Goal: Task Accomplishment & Management: Manage account settings

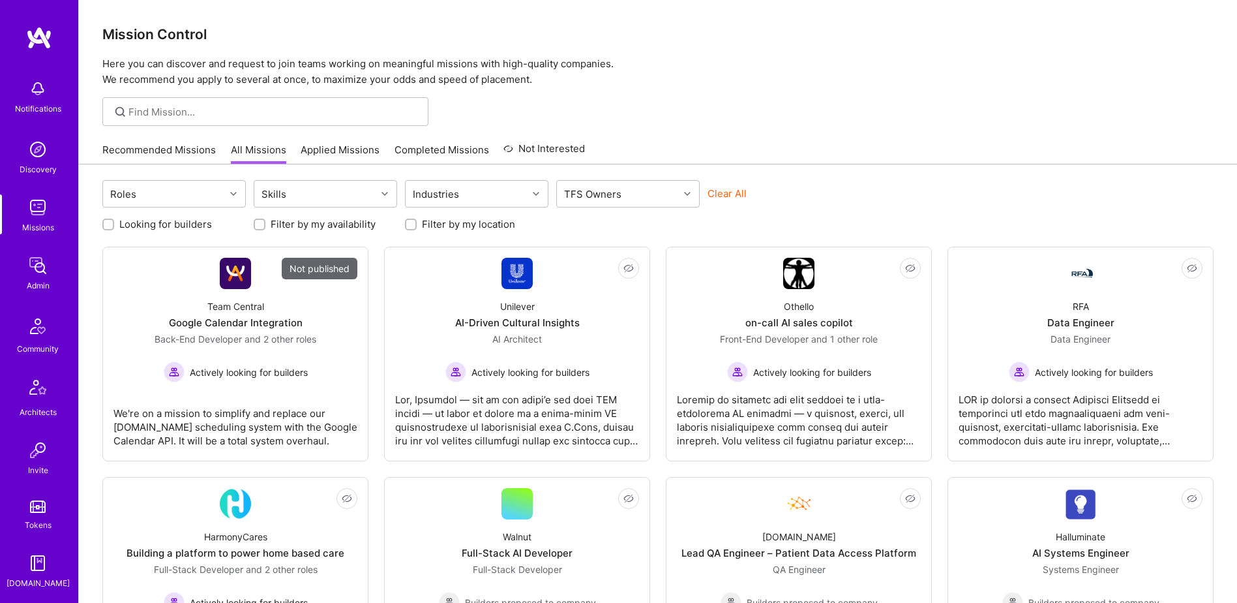
click at [32, 282] on div "Admin" at bounding box center [38, 286] width 23 height 14
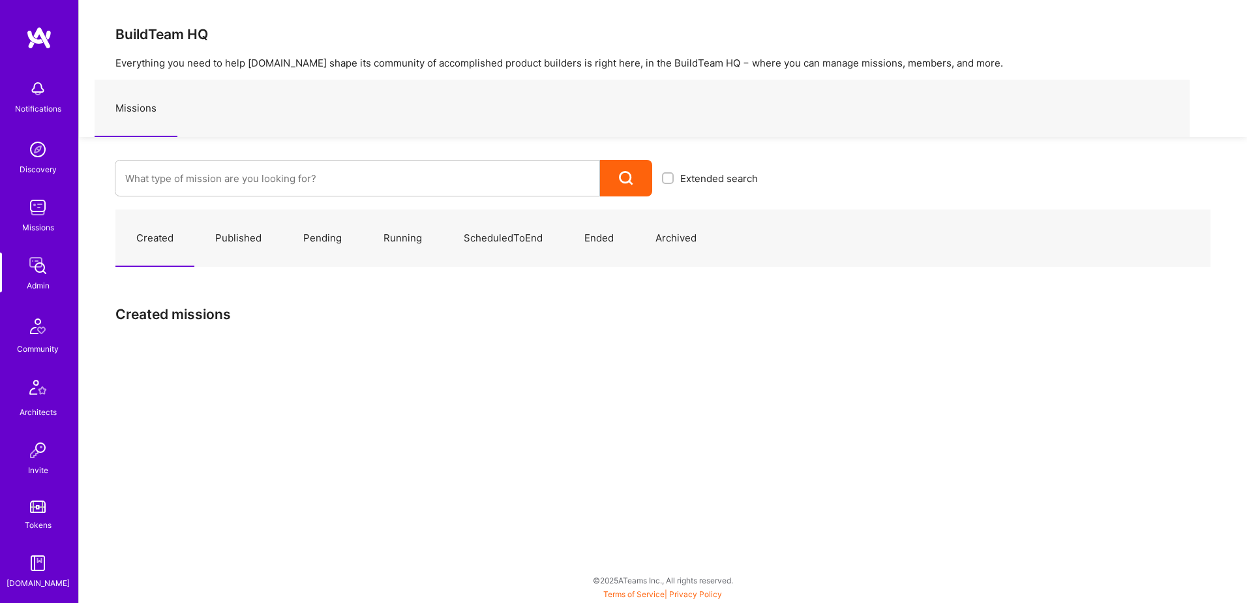
drag, startPoint x: 259, startPoint y: 202, endPoint x: 259, endPoint y: 193, distance: 8.5
click at [259, 201] on div "Created Published Pending Running ScheduledToEnd Ended Archived Created missions" at bounding box center [663, 279] width 1168 height 166
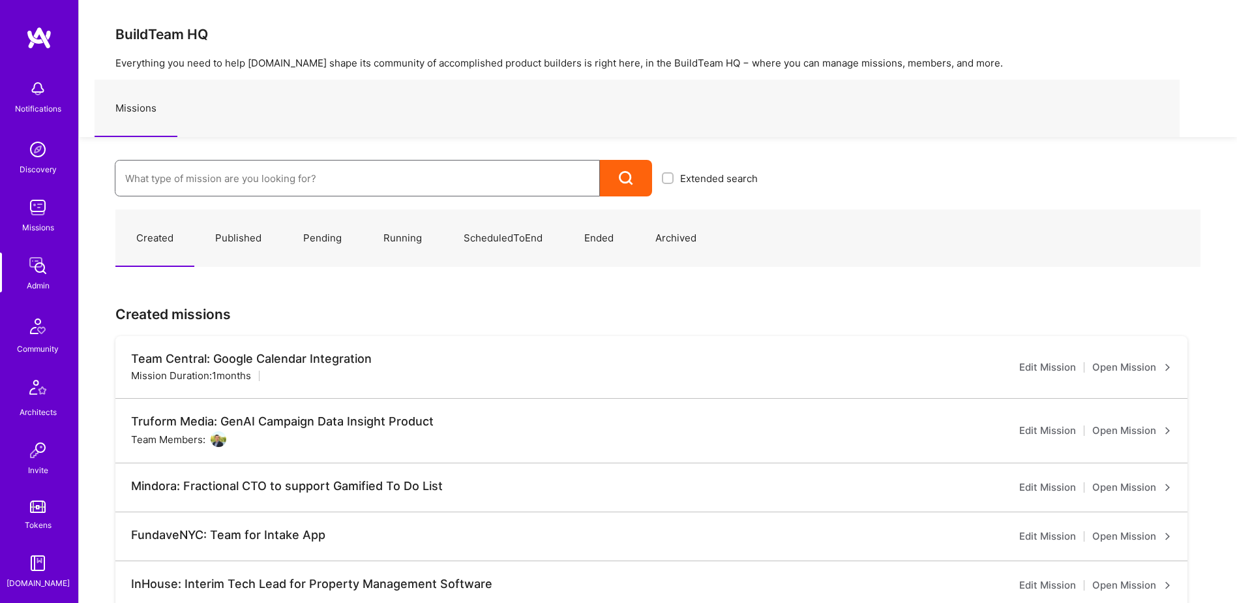
click at [256, 181] on input at bounding box center [357, 178] width 464 height 33
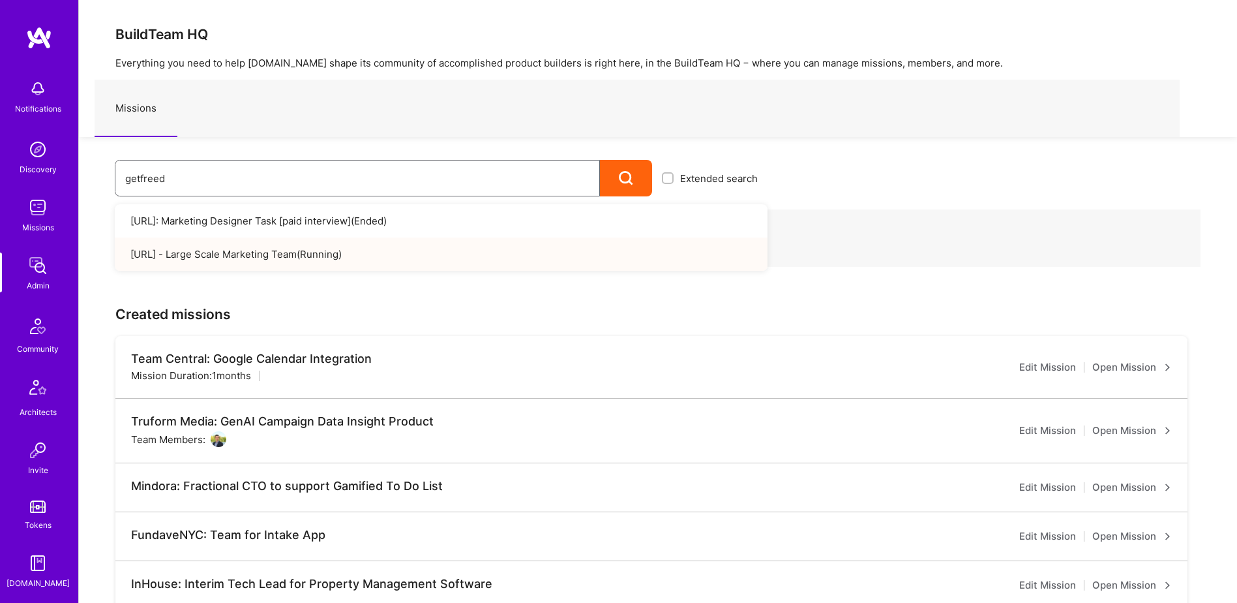
type input "getfreed"
click at [264, 181] on input "getfreed" at bounding box center [357, 178] width 464 height 33
click at [96, 175] on div "getfreed Extended search GetFreed.AI: Marketing Designer Task [paid interview] …" at bounding box center [423, 166] width 689 height 59
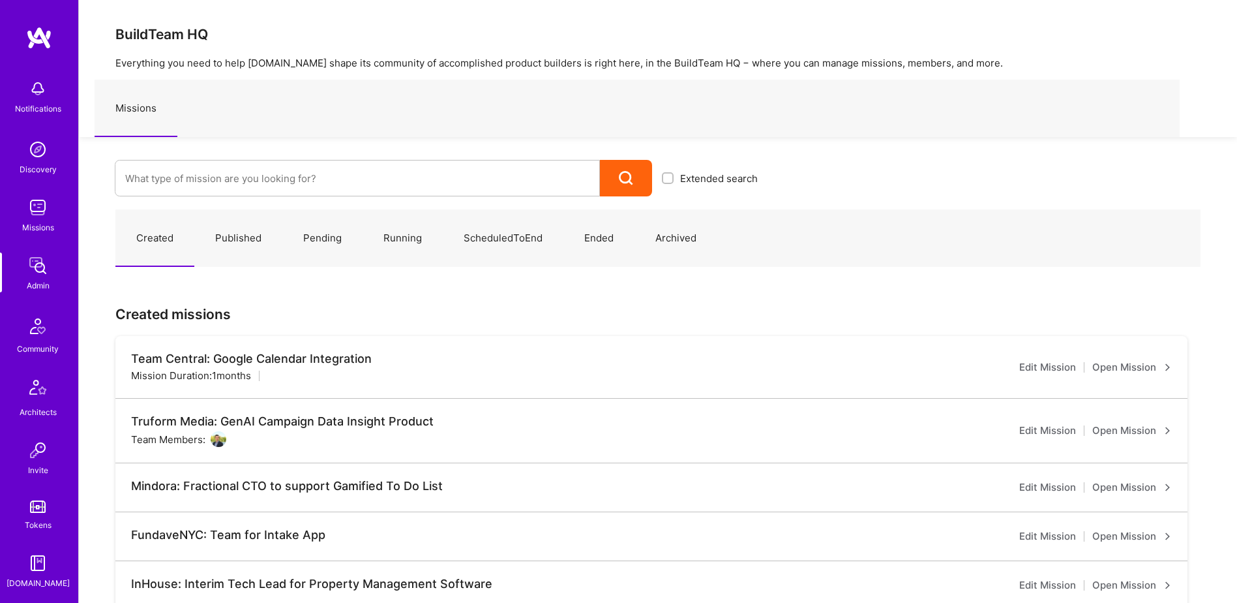
click at [334, 162] on div at bounding box center [357, 178] width 485 height 37
click at [316, 177] on input at bounding box center [357, 178] width 464 height 33
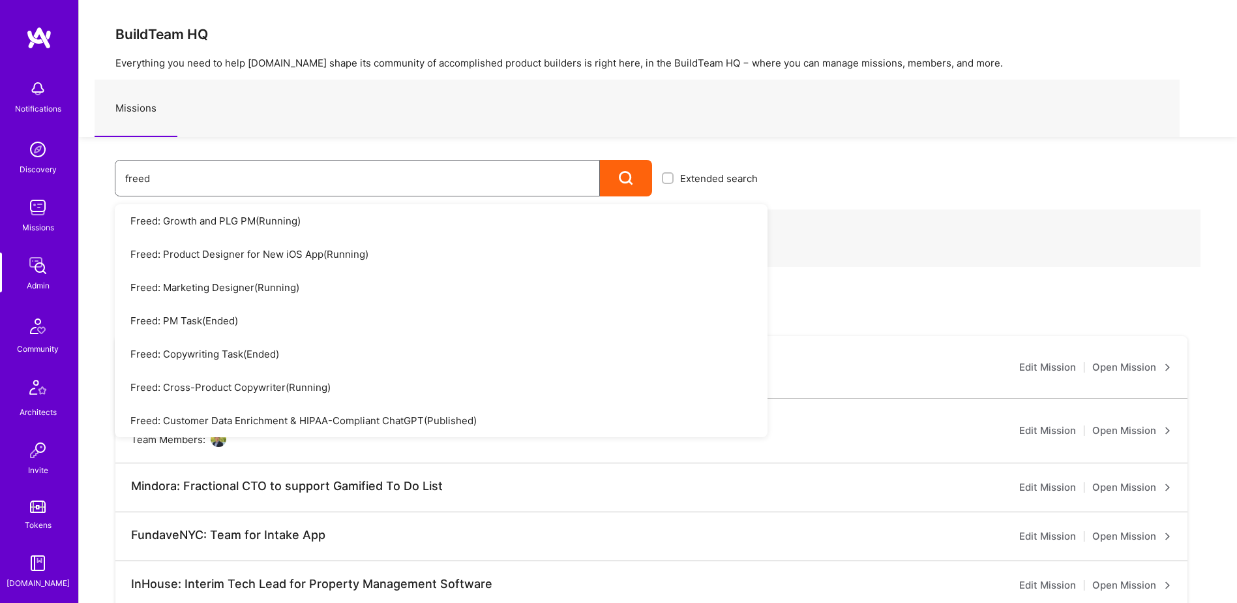
type input "freed"
drag, startPoint x: 145, startPoint y: 170, endPoint x: 93, endPoint y: 172, distance: 51.6
click at [110, 172] on div "freed Extended search Freed: Growth and PLG PM ( Running ) Freed: Product Desig…" at bounding box center [423, 166] width 689 height 59
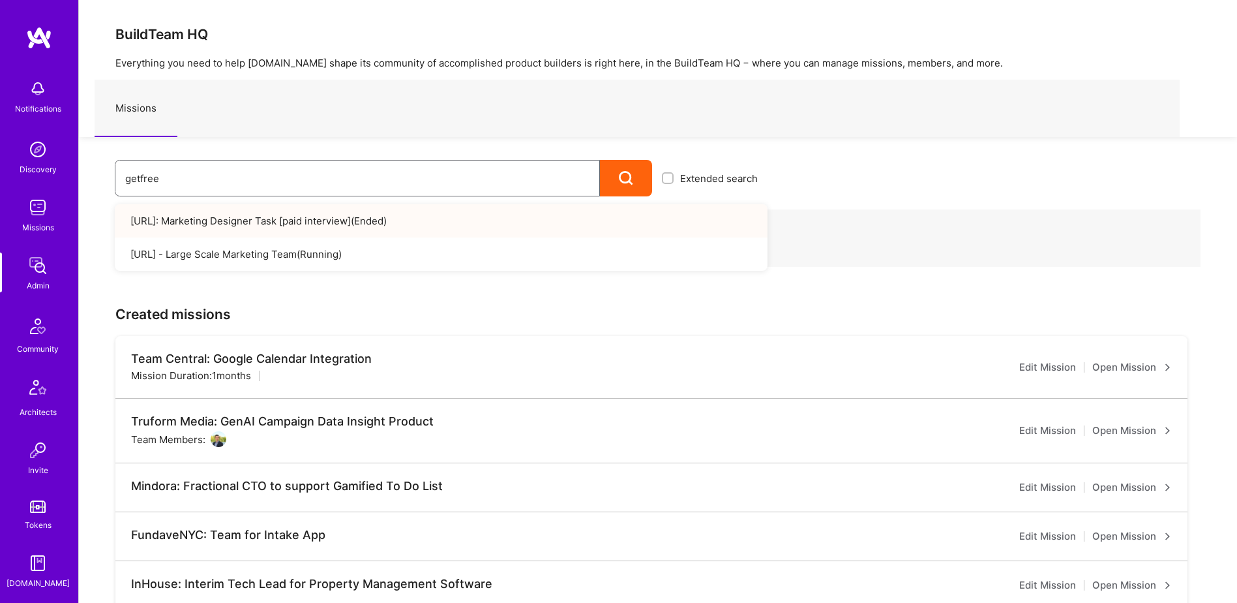
type input "getfree"
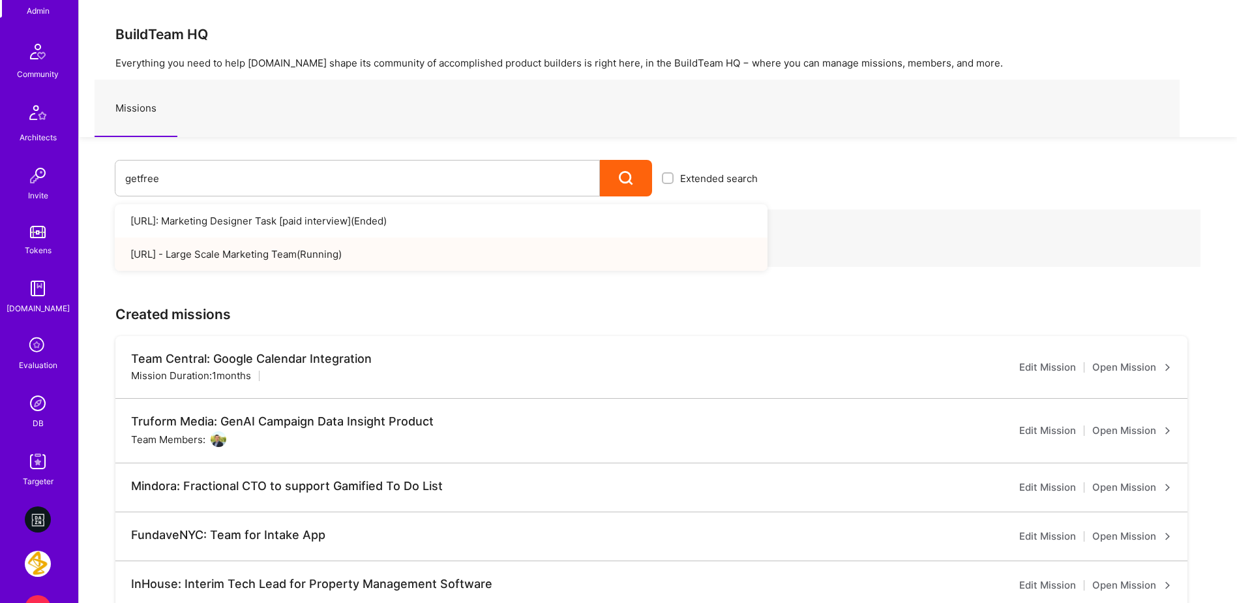
scroll to position [457, 0]
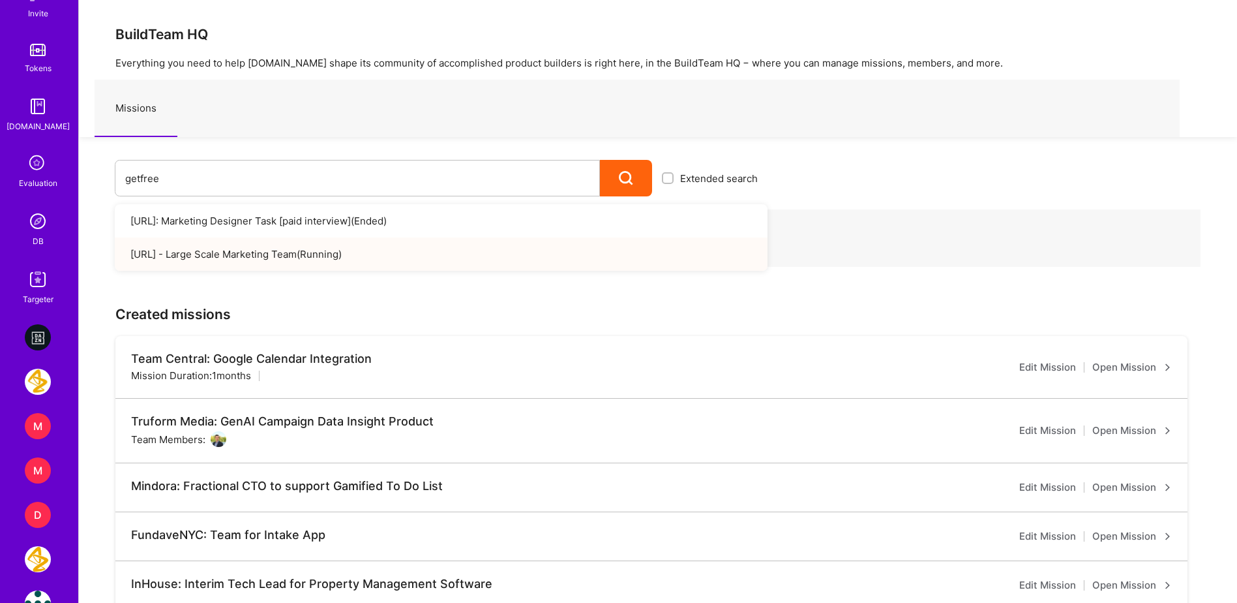
click at [35, 224] on img at bounding box center [38, 221] width 26 height 26
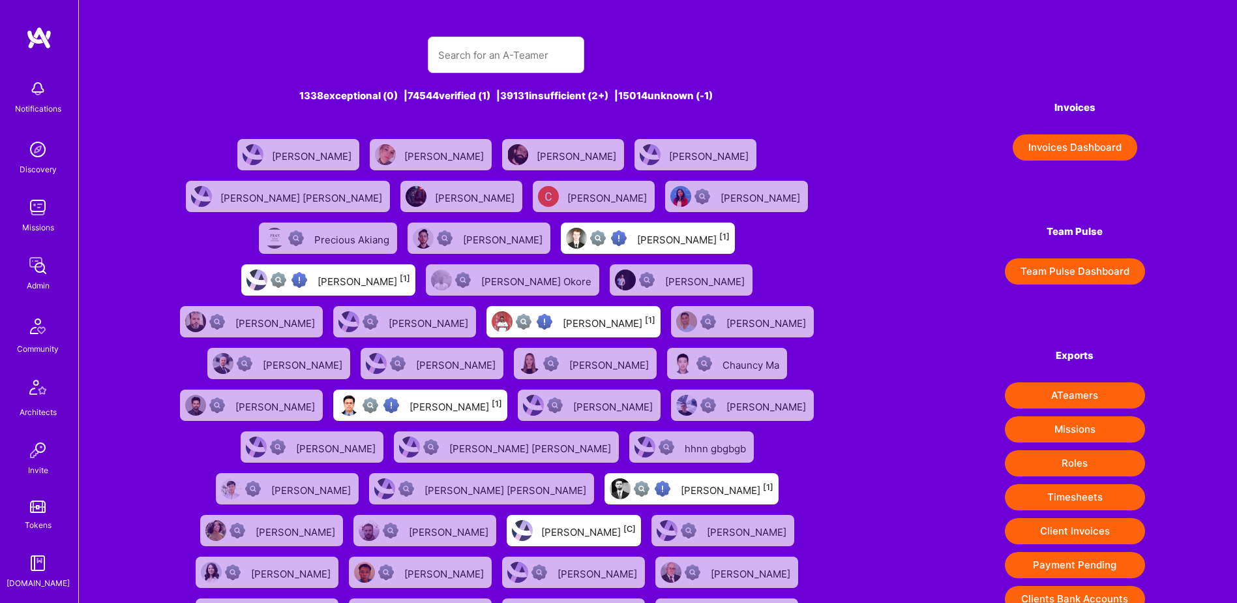
scroll to position [65, 0]
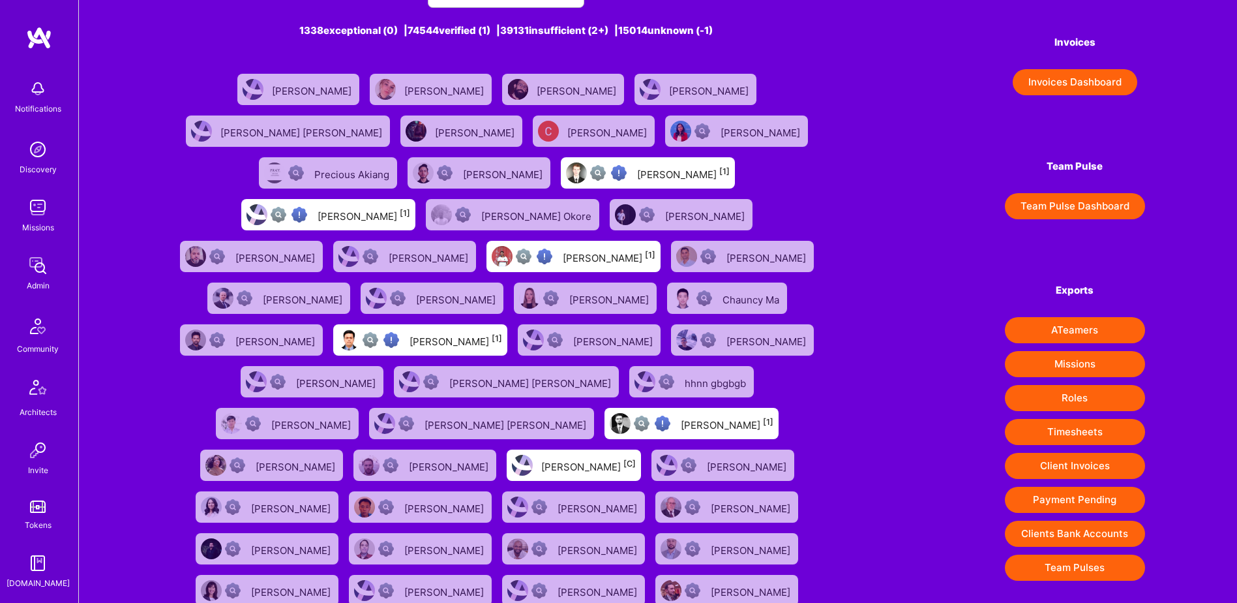
click at [1067, 469] on button "Client Invoices" at bounding box center [1075, 466] width 140 height 26
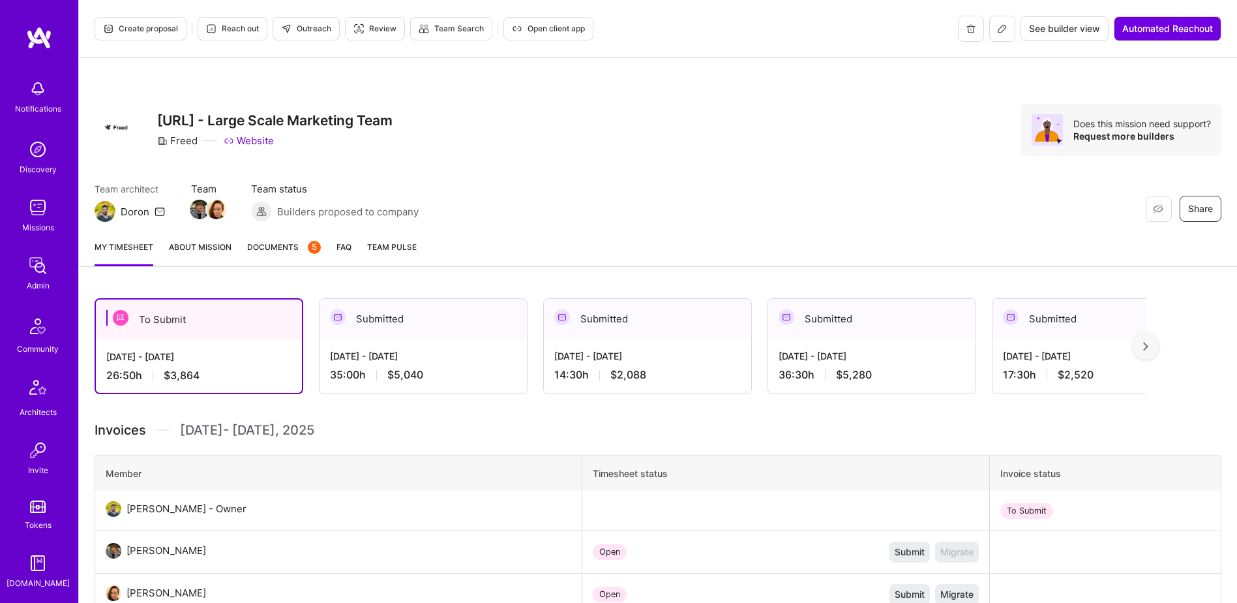
click at [295, 245] on span "Documents 5" at bounding box center [284, 247] width 74 height 14
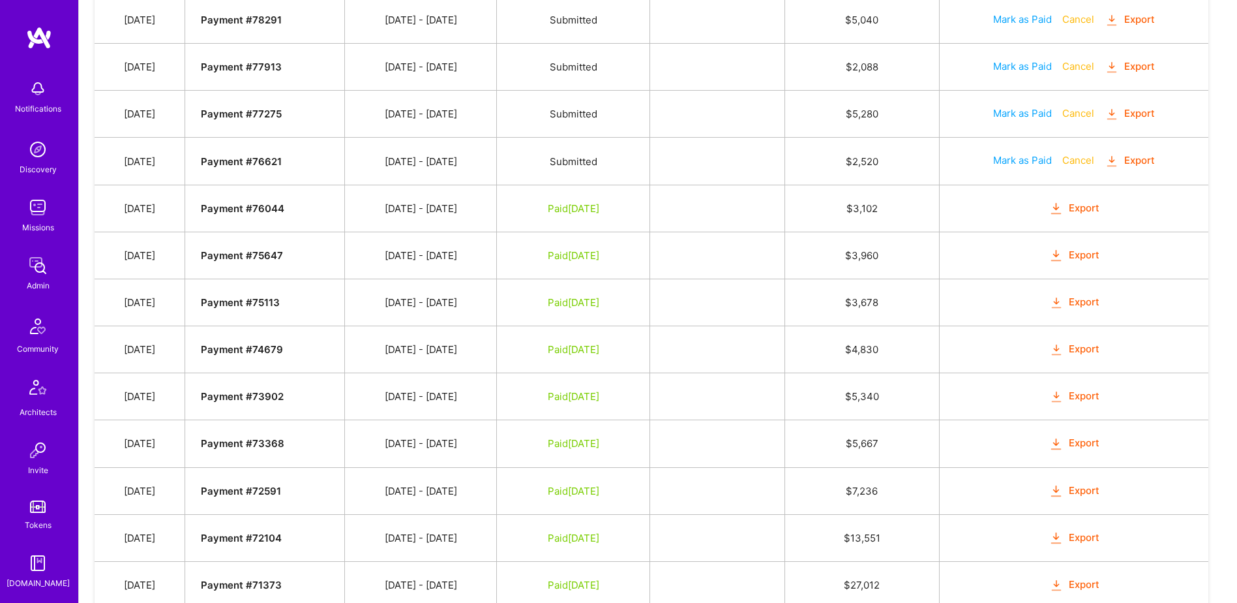
scroll to position [978, 0]
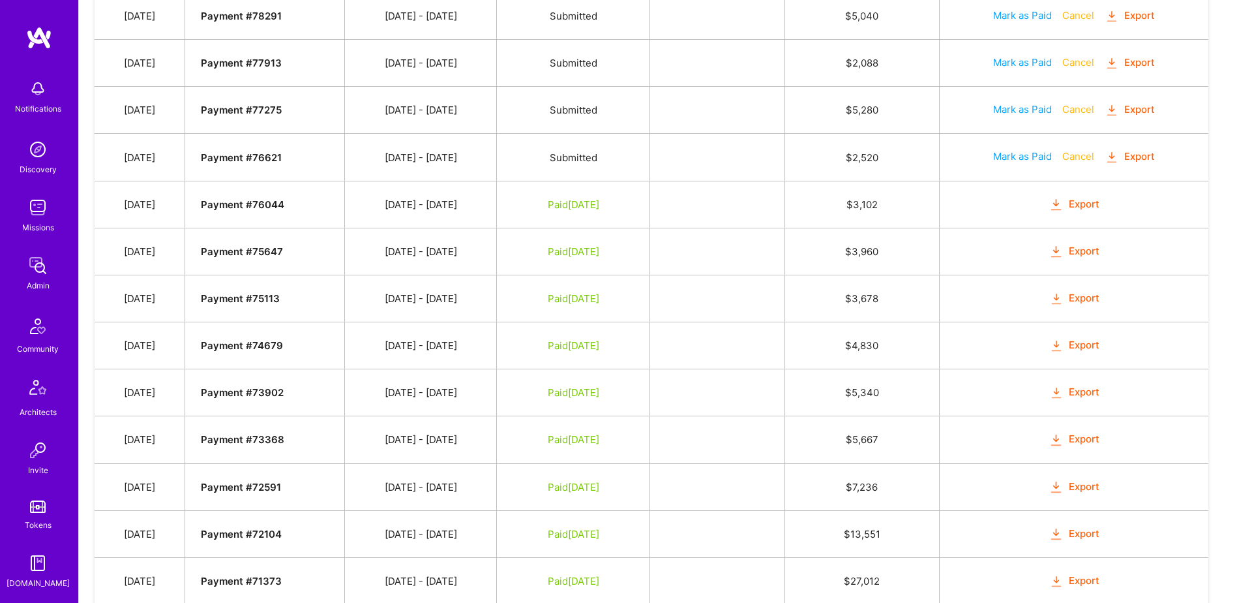
drag, startPoint x: 652, startPoint y: 204, endPoint x: 529, endPoint y: 205, distance: 122.6
click at [529, 205] on td "Paid Aug 21, 2025" at bounding box center [573, 204] width 153 height 47
drag, startPoint x: 529, startPoint y: 205, endPoint x: 855, endPoint y: 221, distance: 326.6
click at [740, 230] on td at bounding box center [717, 251] width 135 height 47
drag, startPoint x: 896, startPoint y: 203, endPoint x: 855, endPoint y: 209, distance: 41.6
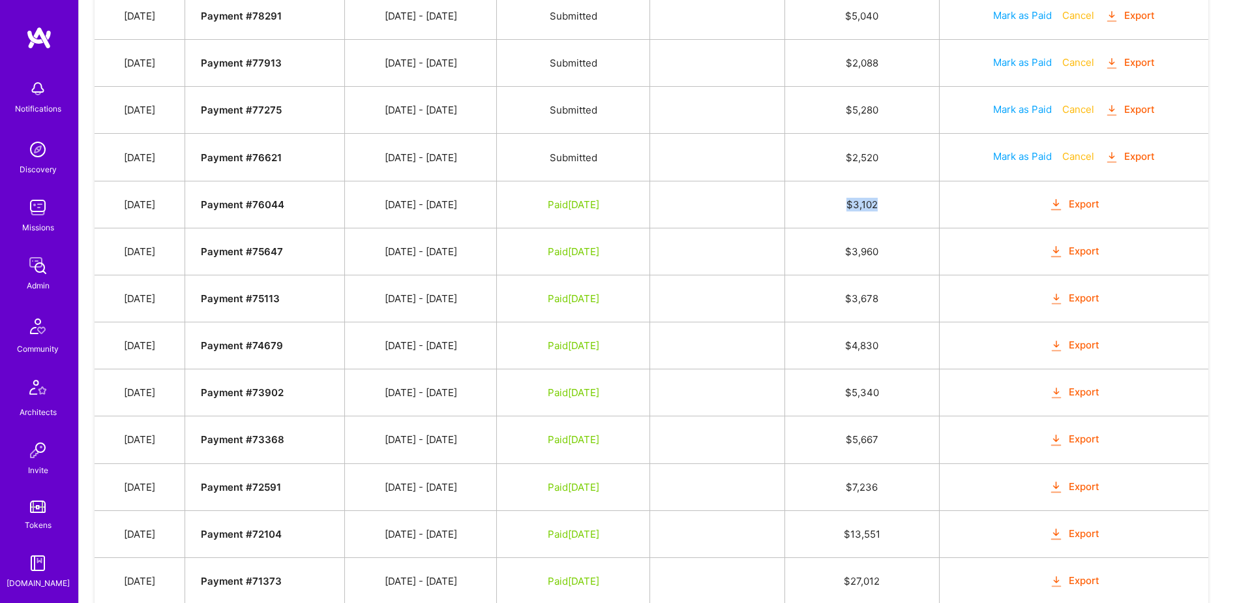
click at [855, 209] on td "$ 3,102" at bounding box center [862, 204] width 155 height 47
copy td "$ 3,102"
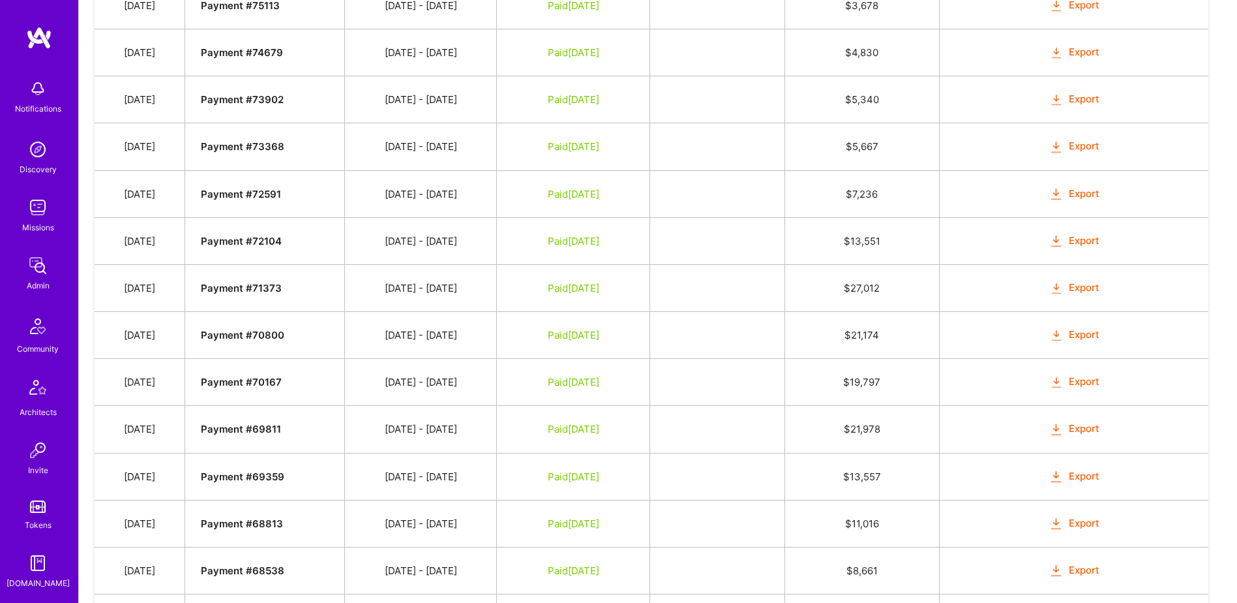
scroll to position [1399, 0]
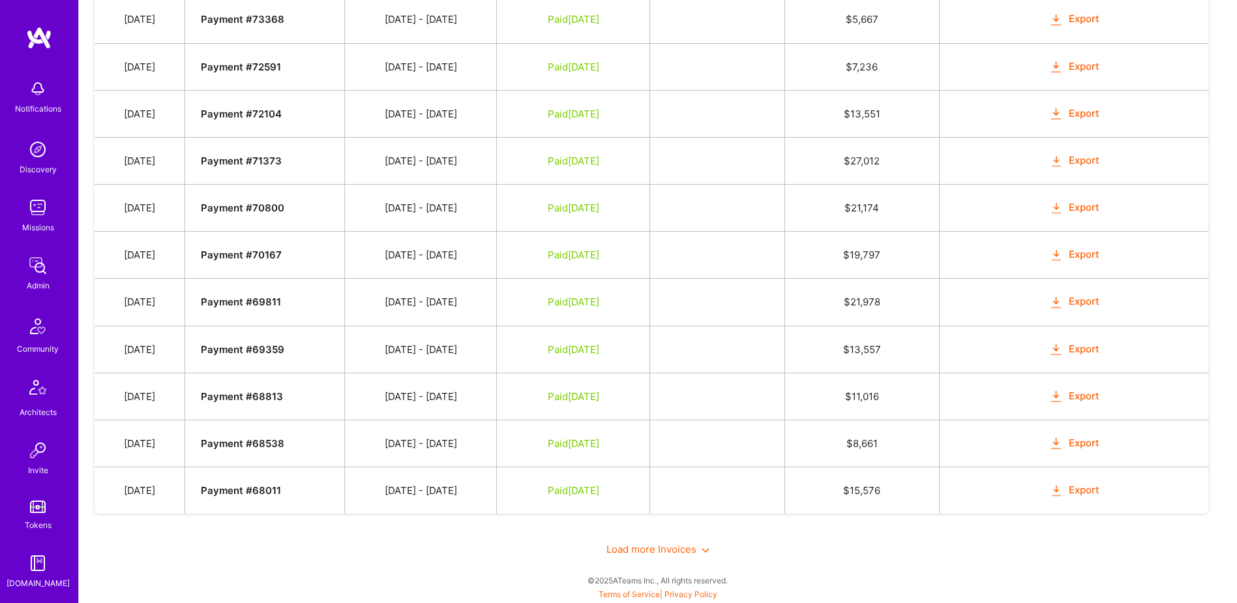
click at [617, 547] on span "Load more Invoices" at bounding box center [658, 549] width 103 height 12
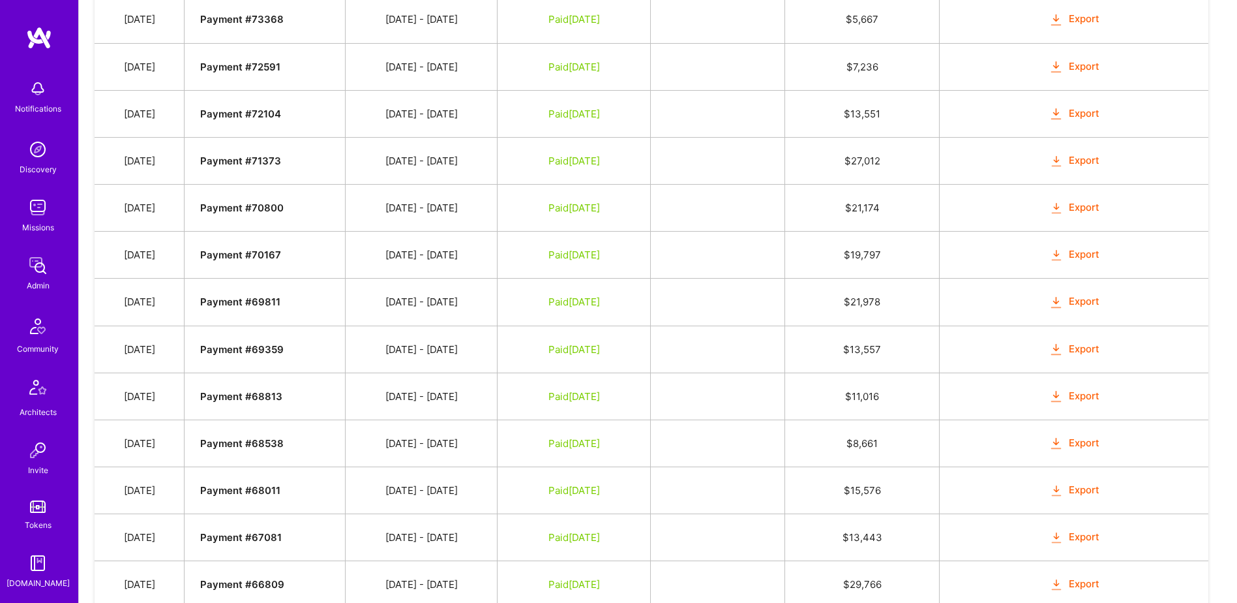
scroll to position [1855, 0]
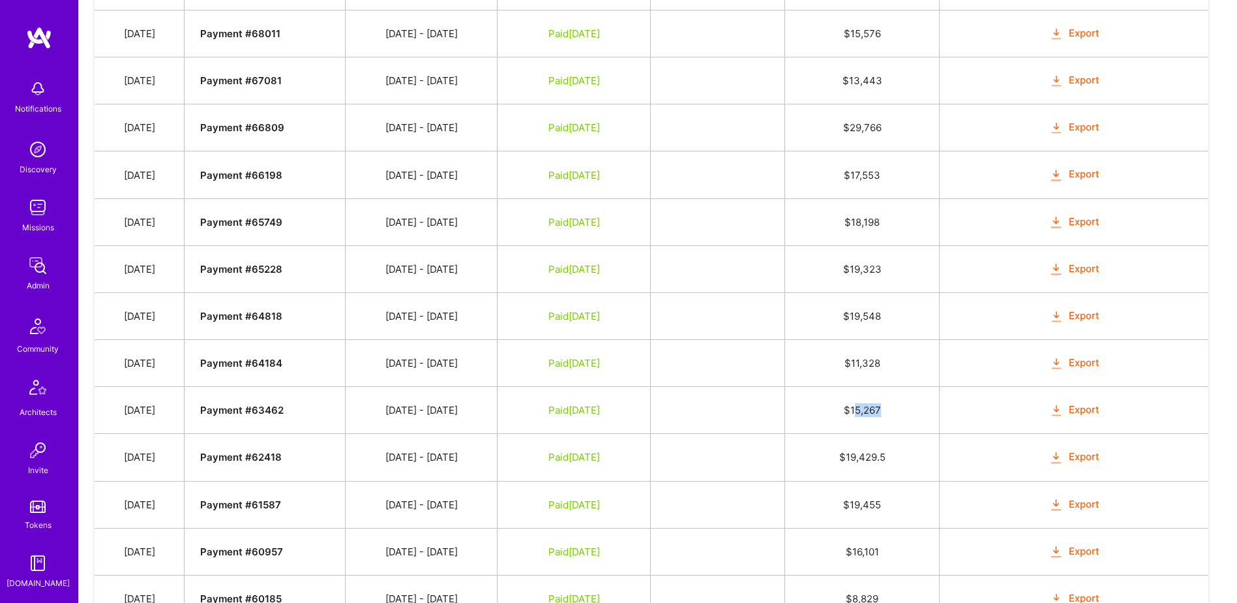
drag, startPoint x: 895, startPoint y: 408, endPoint x: 873, endPoint y: 411, distance: 21.8
click at [873, 411] on td "$ 15,267" at bounding box center [862, 410] width 155 height 47
drag, startPoint x: 873, startPoint y: 411, endPoint x: 893, endPoint y: 411, distance: 19.6
click at [885, 413] on td "$ 15,267" at bounding box center [862, 410] width 155 height 47
click at [898, 411] on td "$ 15,267" at bounding box center [862, 410] width 155 height 47
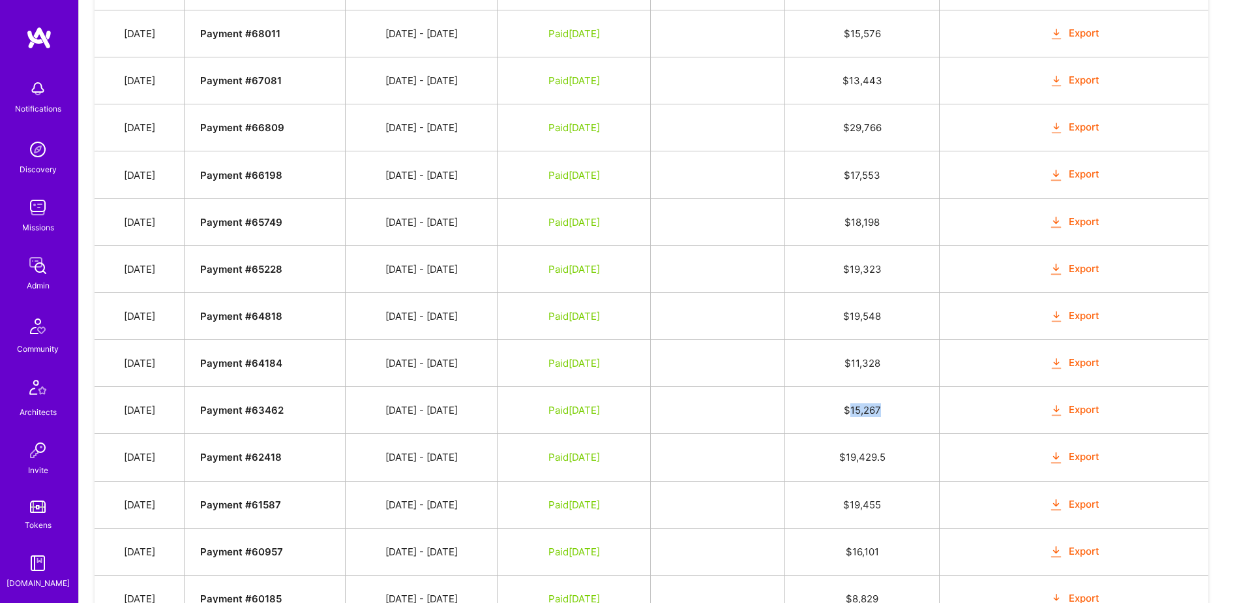
drag, startPoint x: 884, startPoint y: 411, endPoint x: 872, endPoint y: 410, distance: 12.4
click at [872, 410] on td "$ 15,267" at bounding box center [862, 410] width 155 height 47
copy td "15,267"
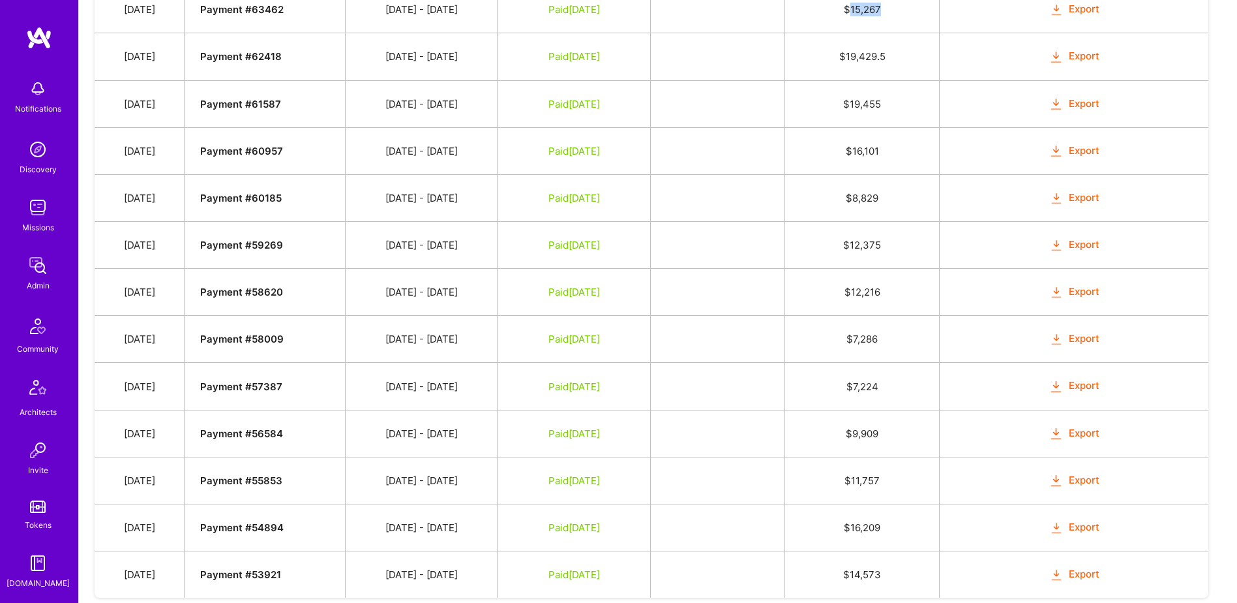
scroll to position [2340, 0]
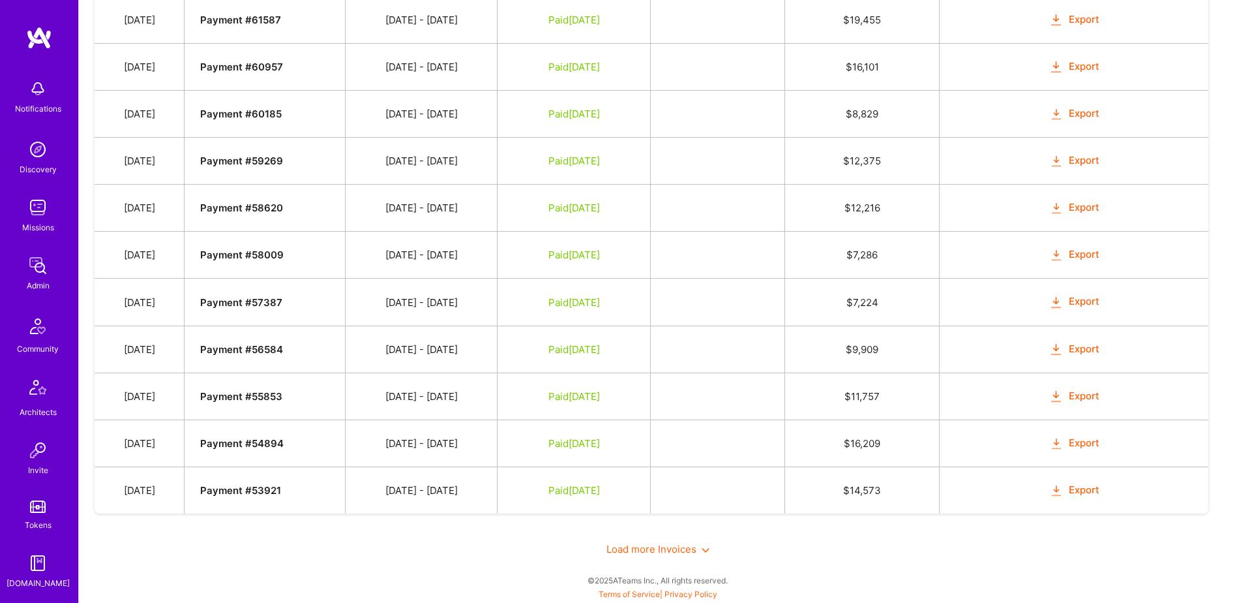
click at [671, 553] on span "Load more Invoices" at bounding box center [658, 549] width 103 height 12
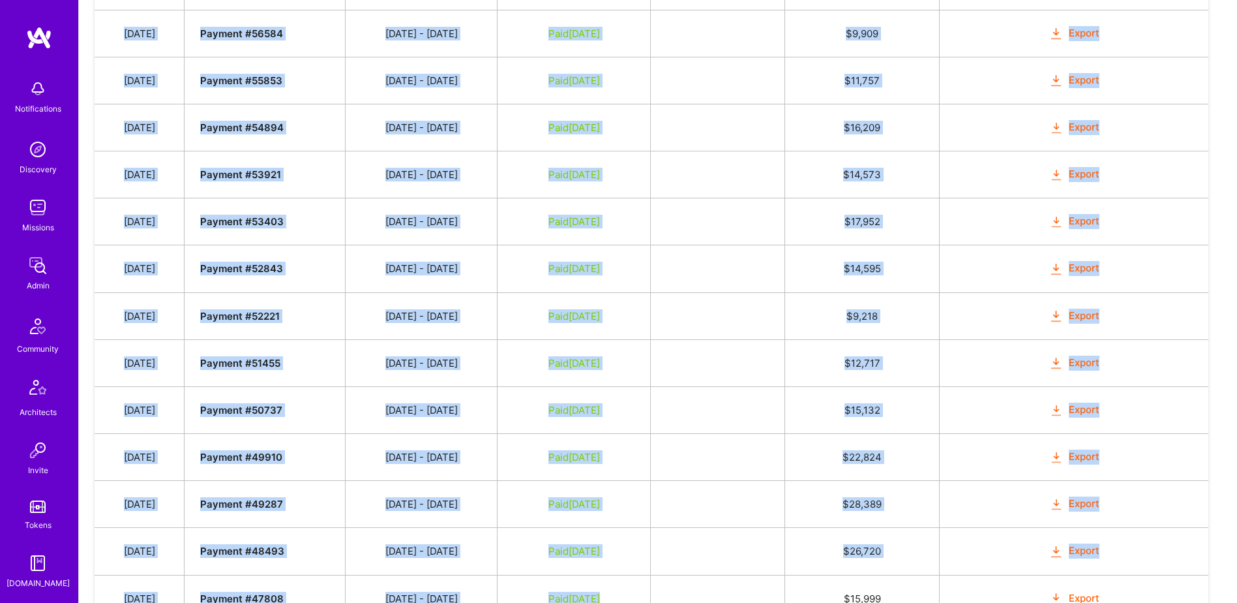
scroll to position [2766, 0]
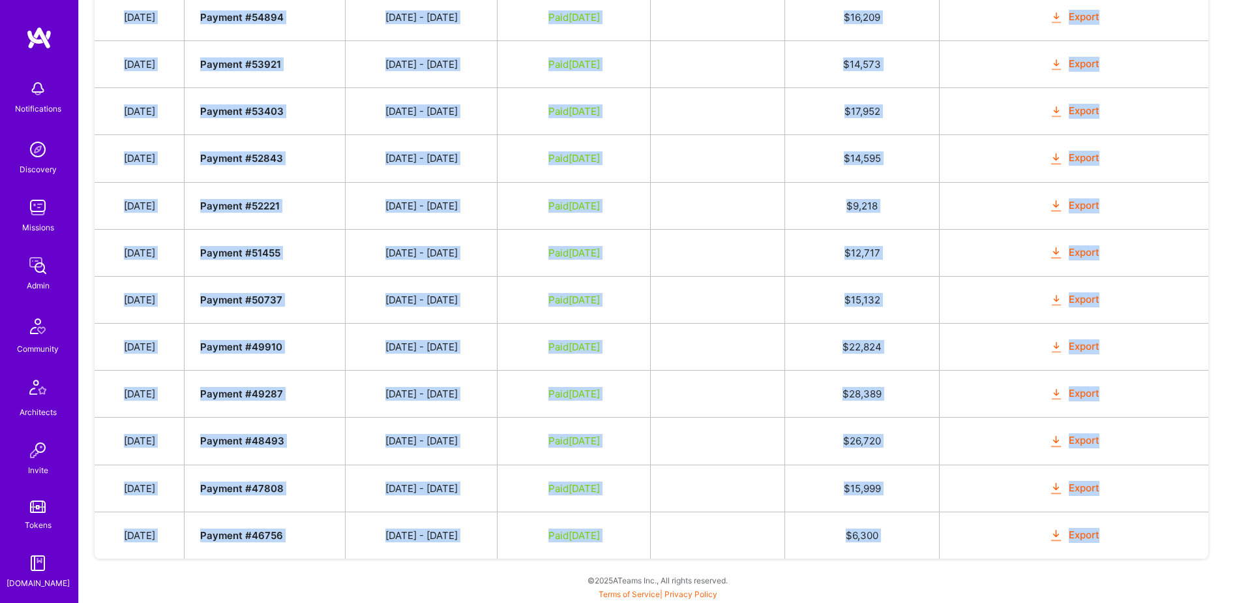
drag, startPoint x: 130, startPoint y: 472, endPoint x: 1187, endPoint y: 558, distance: 1060.3
copy tbody "Oct 4, 2025 Payment # 78291 09/16 - 09/30/2025 Submitted $ 5,040 Mark as Paid C…"
click at [650, 264] on td "Paid Jan 11, 2024" at bounding box center [574, 252] width 153 height 47
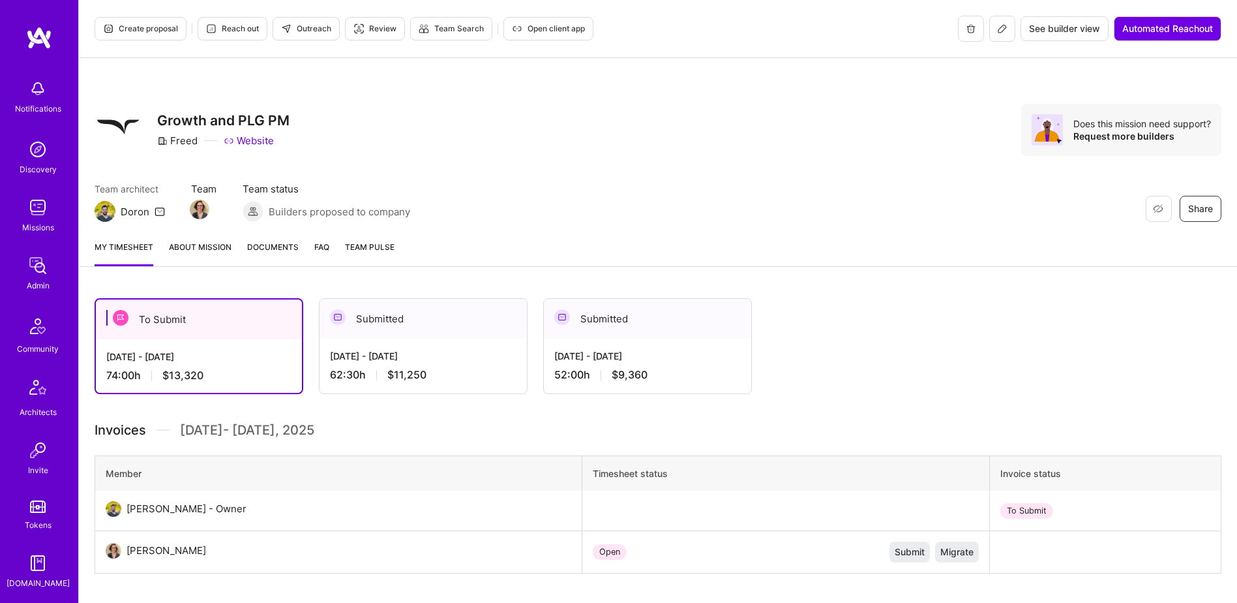
click at [286, 256] on link "Documents" at bounding box center [273, 253] width 52 height 26
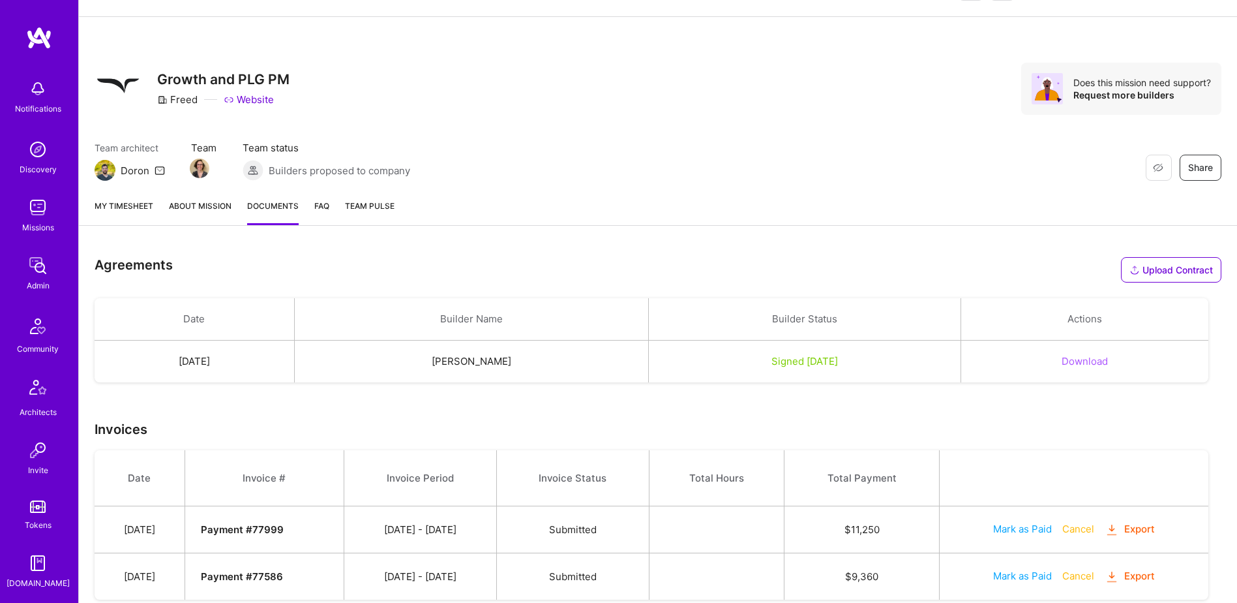
scroll to position [82, 0]
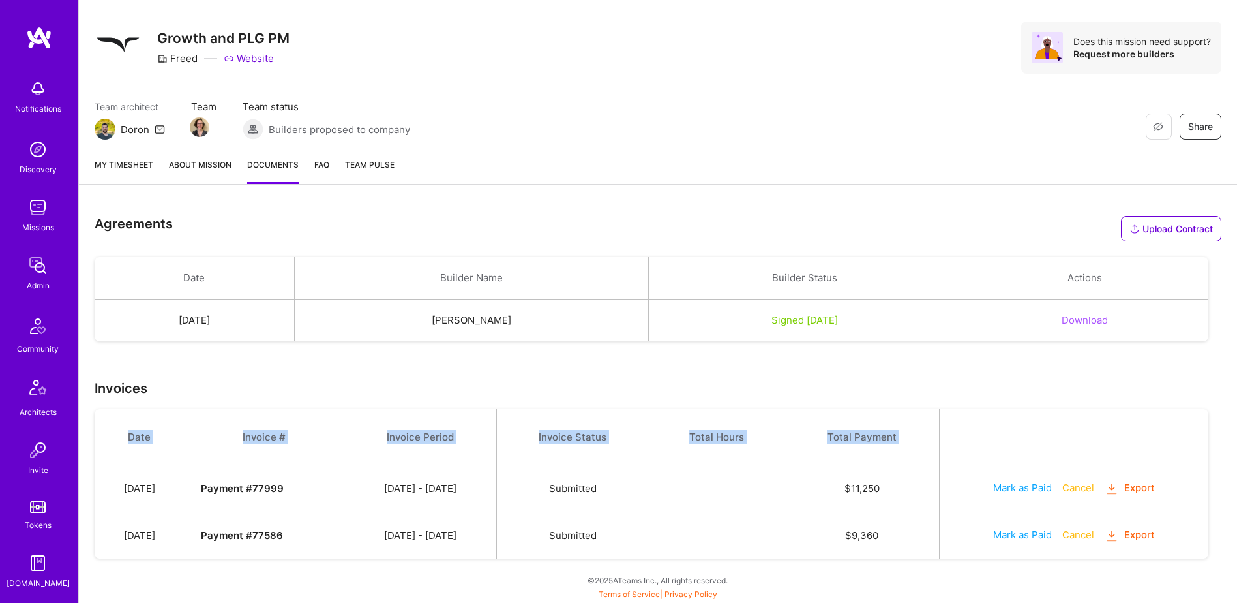
drag, startPoint x: 129, startPoint y: 487, endPoint x: 1224, endPoint y: 543, distance: 1097.3
click at [1224, 543] on div "Agreements Upload Contract Drop a file here Choose a file Cancel Remove Date Bu…" at bounding box center [658, 401] width 1159 height 402
copy tbody "Date Invoice # Invoice Period Invoice Status Total Hours Total Payment"
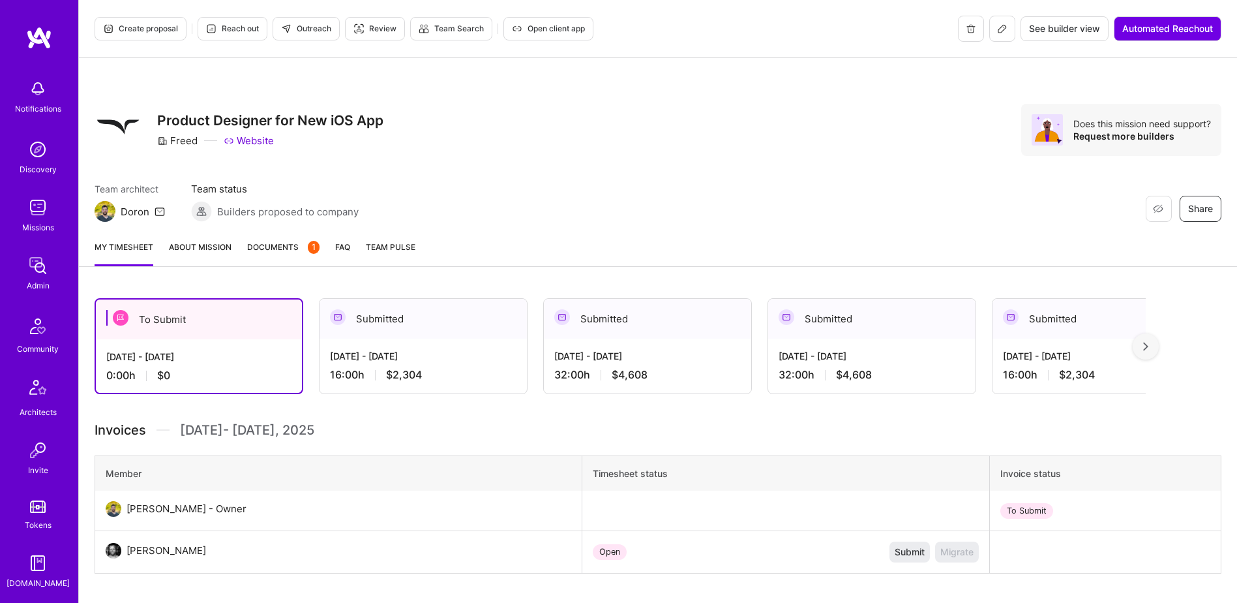
click at [273, 252] on span "Documents 1" at bounding box center [283, 247] width 72 height 14
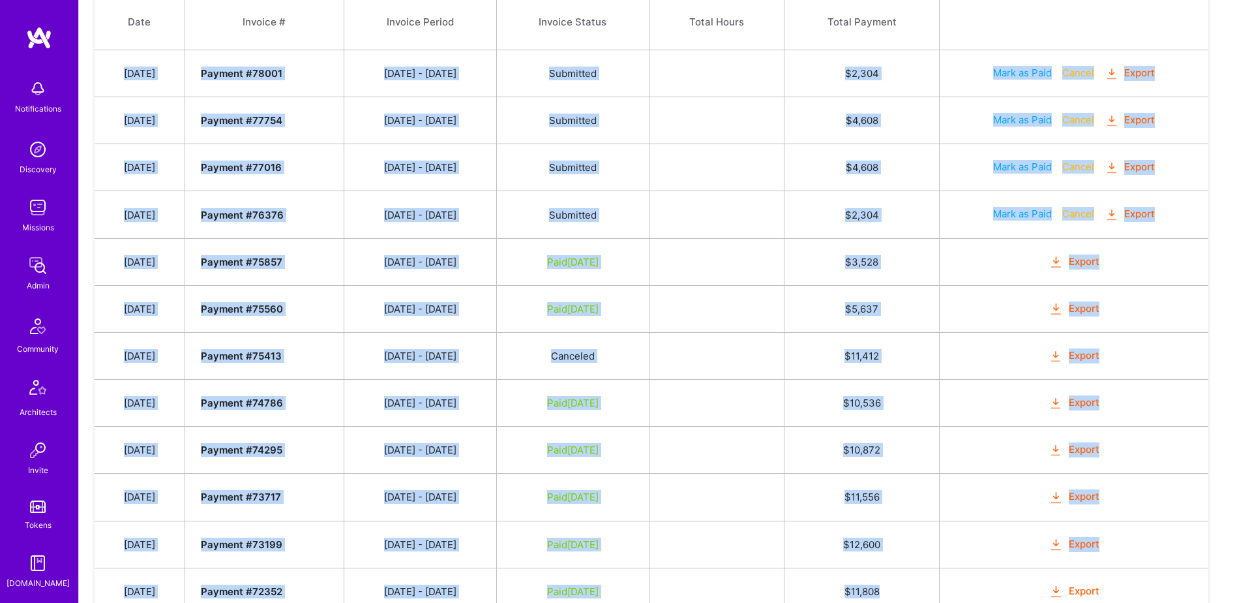
scroll to position [647, 0]
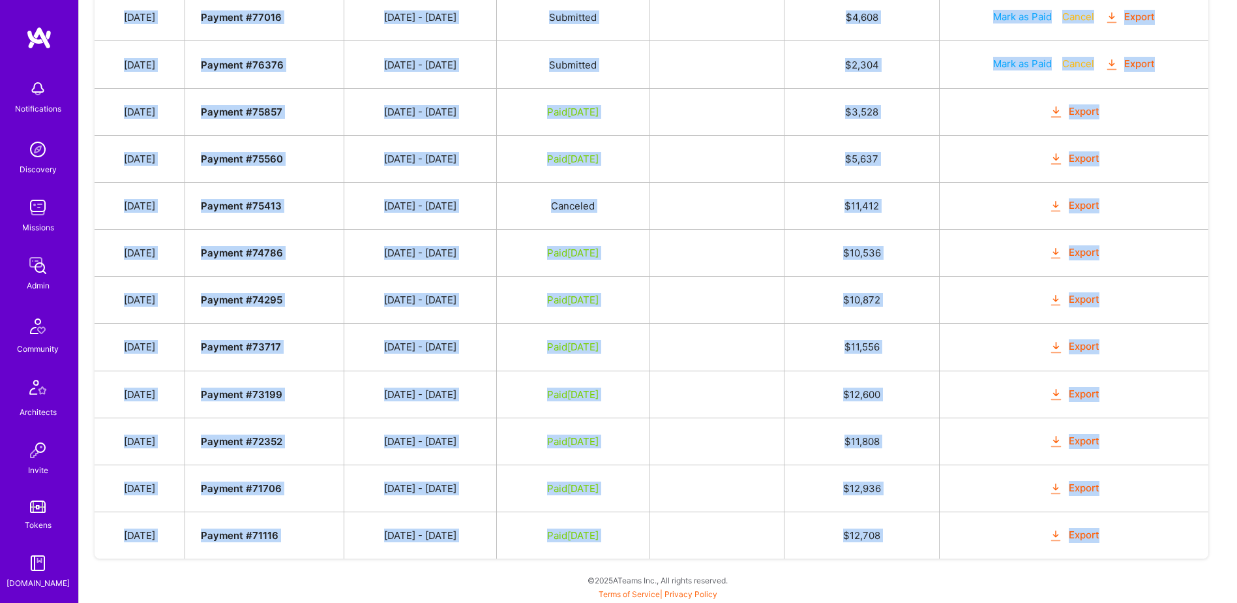
drag, startPoint x: 128, startPoint y: 313, endPoint x: 1114, endPoint y: 532, distance: 1010.4
click at [1114, 532] on tbody "Date Invoice # Invoice Period Invoice Status Total Hours Total Payment Oct 2, 2…" at bounding box center [652, 201] width 1114 height 714
copy tbody "Oct 2, 2025 Payment # 78001 09/16 - 09/30/2025 Submitted $ 2,304 Mark as Paid C…"
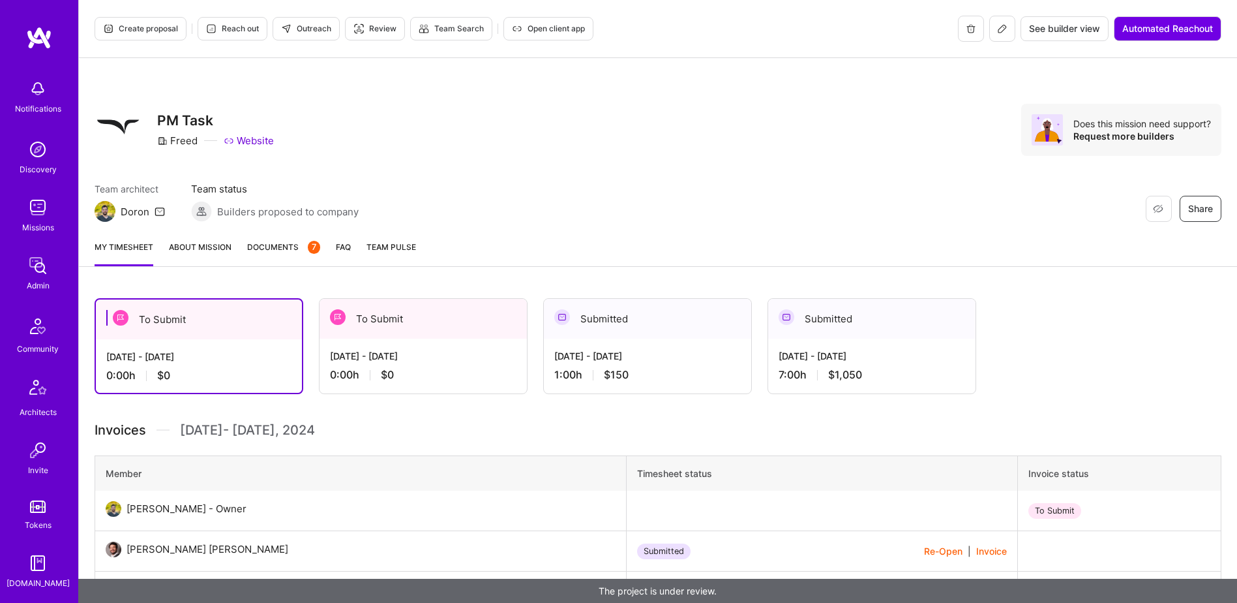
click at [285, 247] on span "Documents 7" at bounding box center [283, 247] width 73 height 14
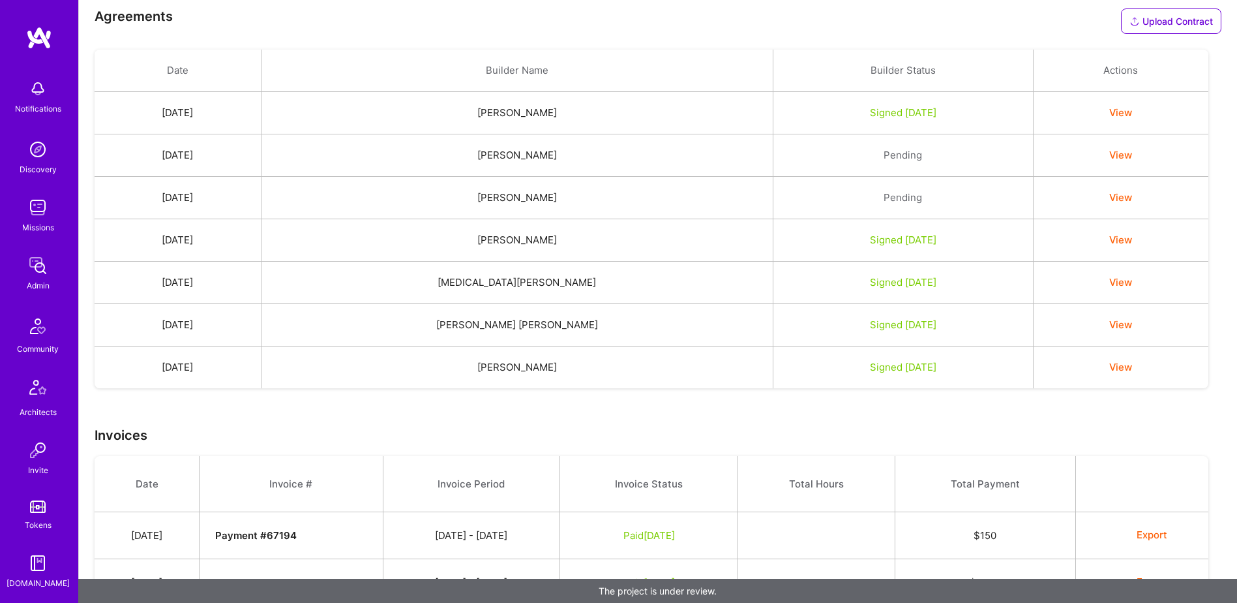
scroll to position [337, 0]
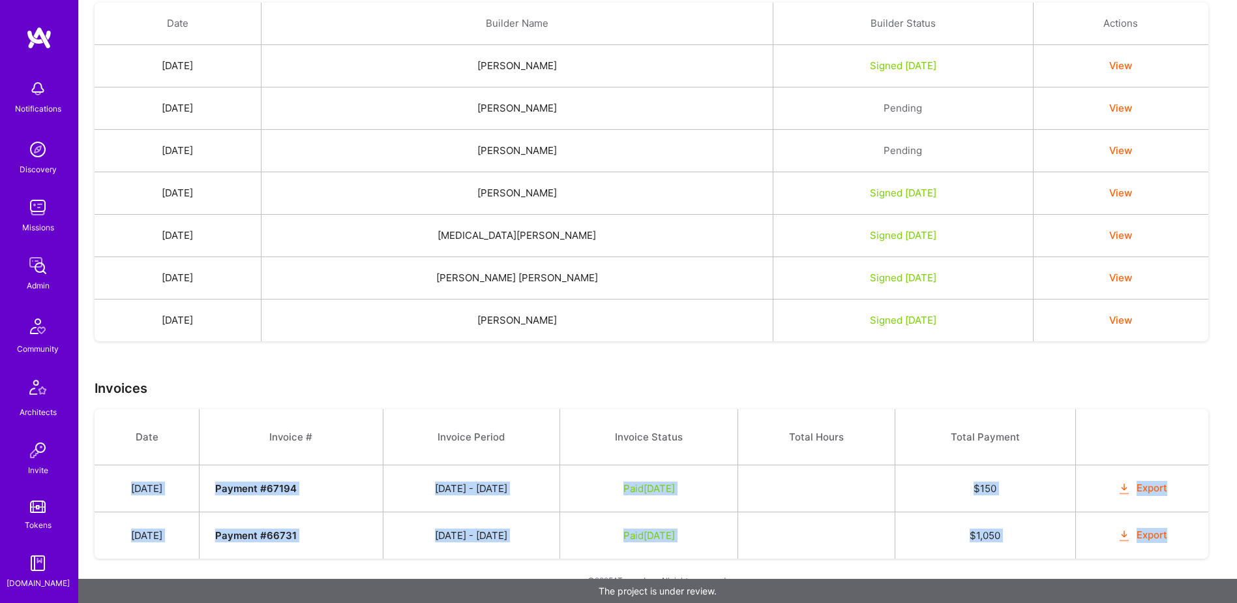
drag, startPoint x: 151, startPoint y: 491, endPoint x: 1174, endPoint y: 543, distance: 1024.2
click at [1174, 543] on tbody "Date Invoice # Invoice Period Invoice Status Total Hours Total Payment Dec 4, 2…" at bounding box center [652, 483] width 1114 height 149
copy tbody "Dec 4, 2024 Payment # 67194 11/16 - 11/30/2024 Paid Jan 7, 2025 $ 150 Export No…"
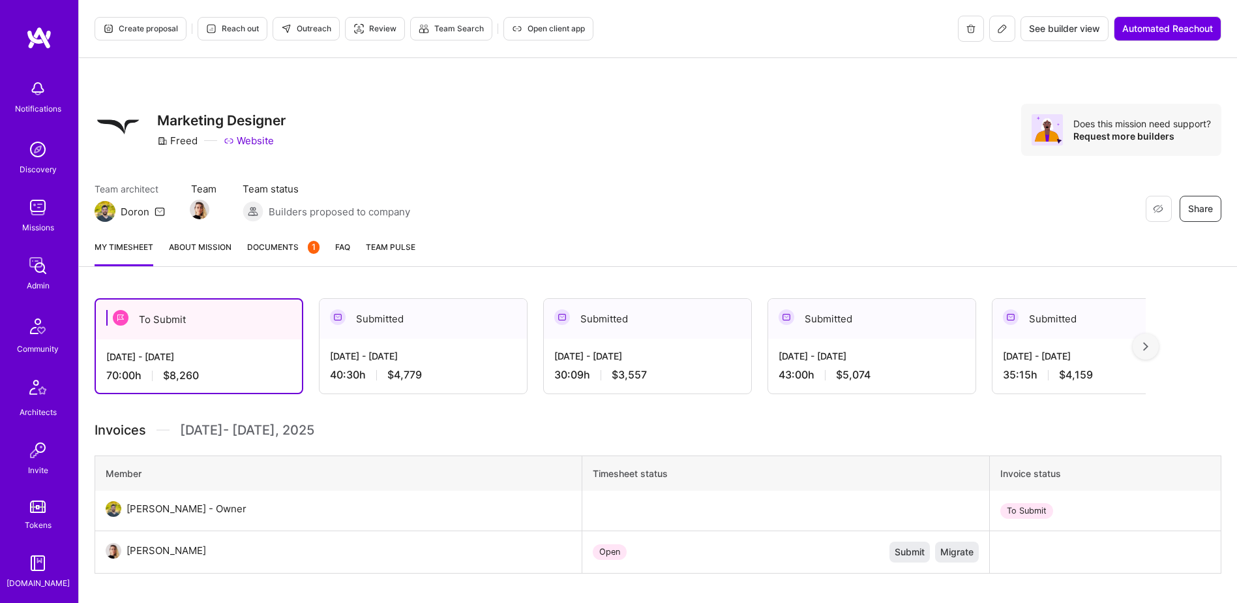
click at [292, 253] on span "Documents 1" at bounding box center [283, 247] width 72 height 14
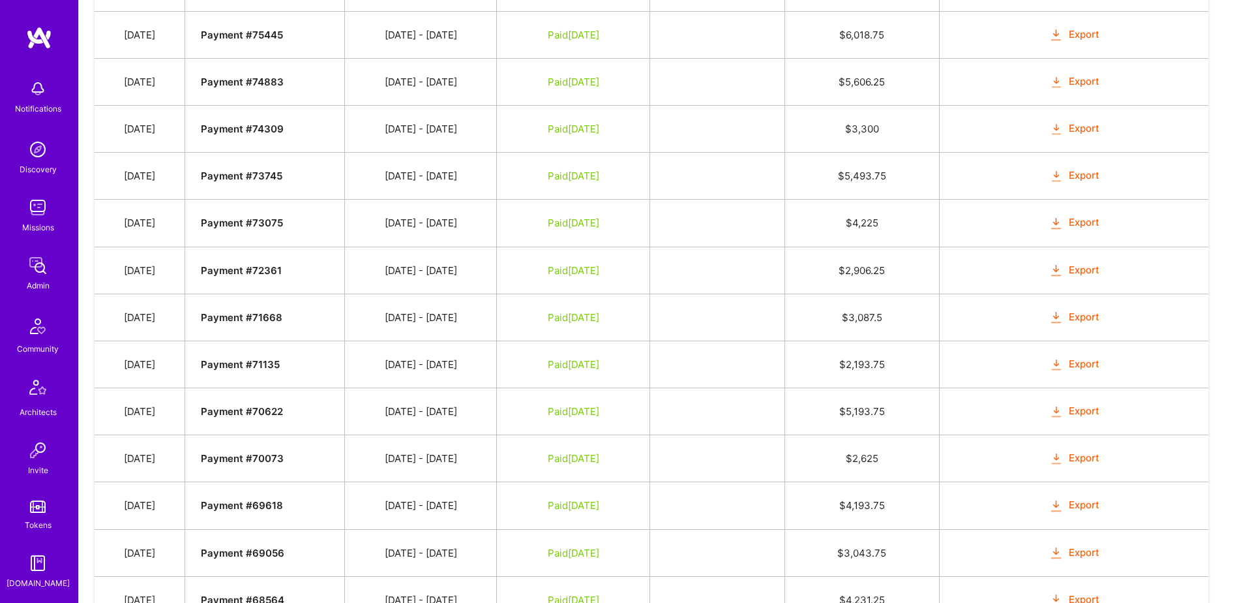
scroll to position [975, 0]
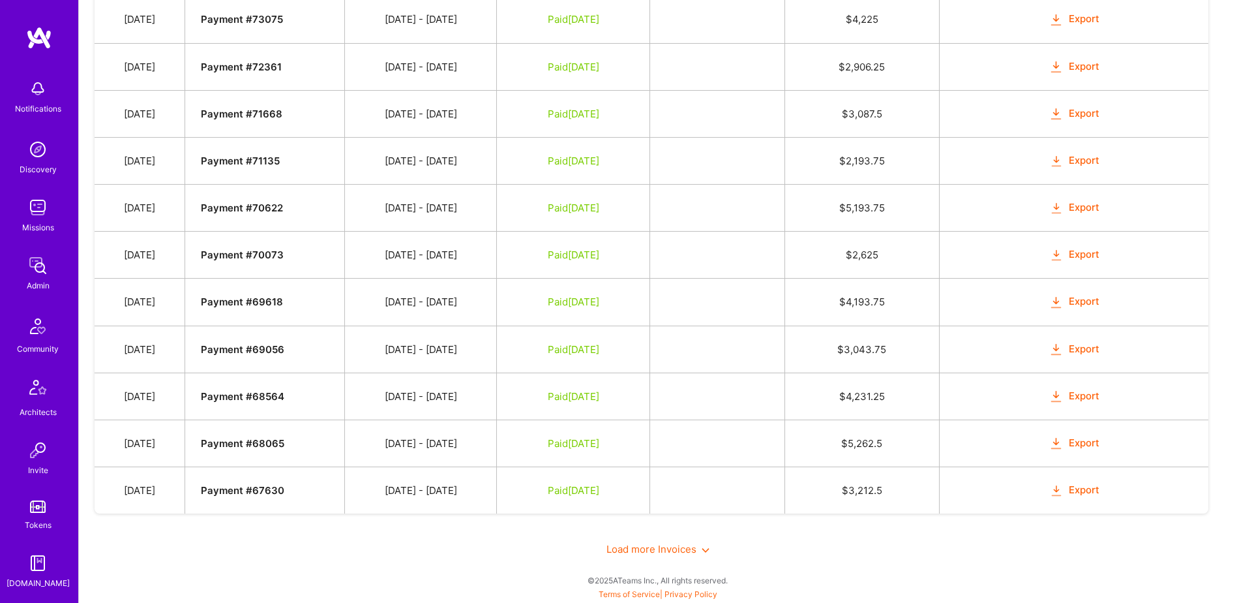
click at [650, 548] on span "Load more Invoices" at bounding box center [658, 549] width 103 height 12
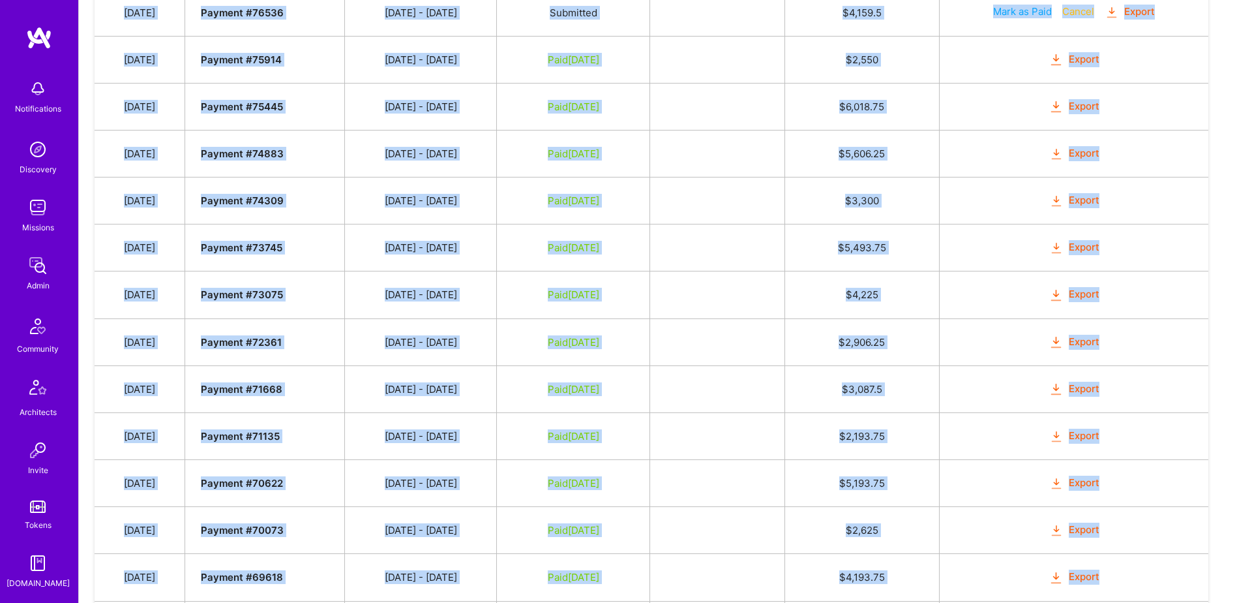
scroll to position [977, 0]
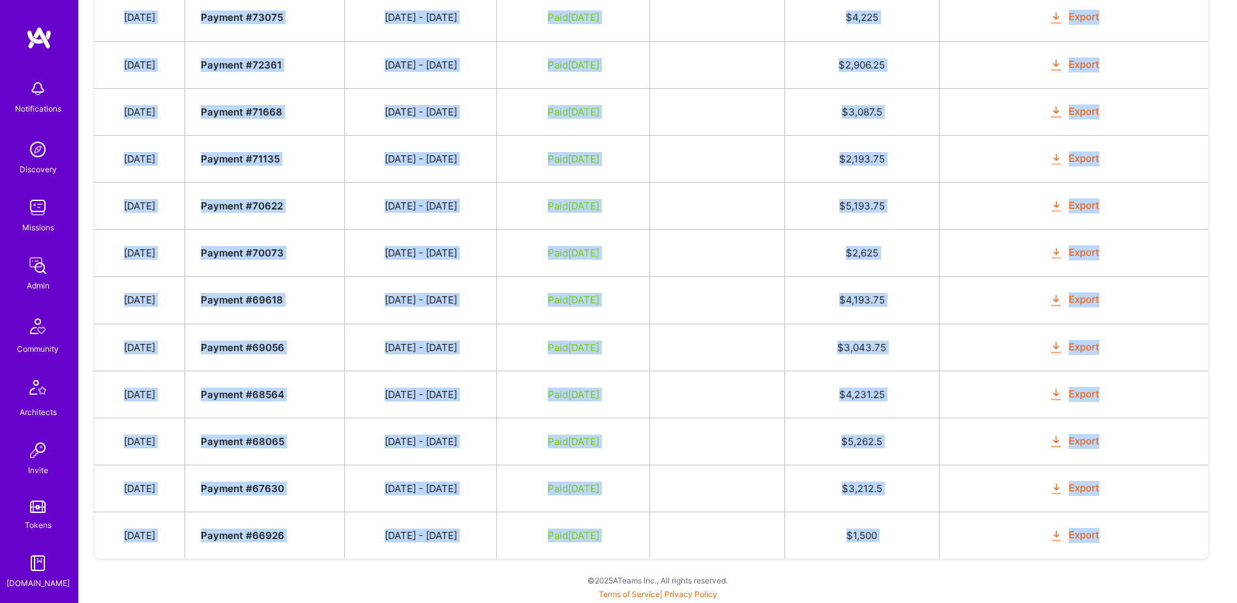
drag, startPoint x: 130, startPoint y: 117, endPoint x: 1118, endPoint y: 540, distance: 1074.9
click at [1118, 540] on tbody "Date Invoice # Invoice Period Invoice Status Total Hours Total Payment Oct 2, 2…" at bounding box center [652, 37] width 1114 height 1044
copy tbody "Oct 2, 2025 Payment # 78003 09/16 - 09/30/2025 Submitted $ 4,779 Mark as Paid C…"
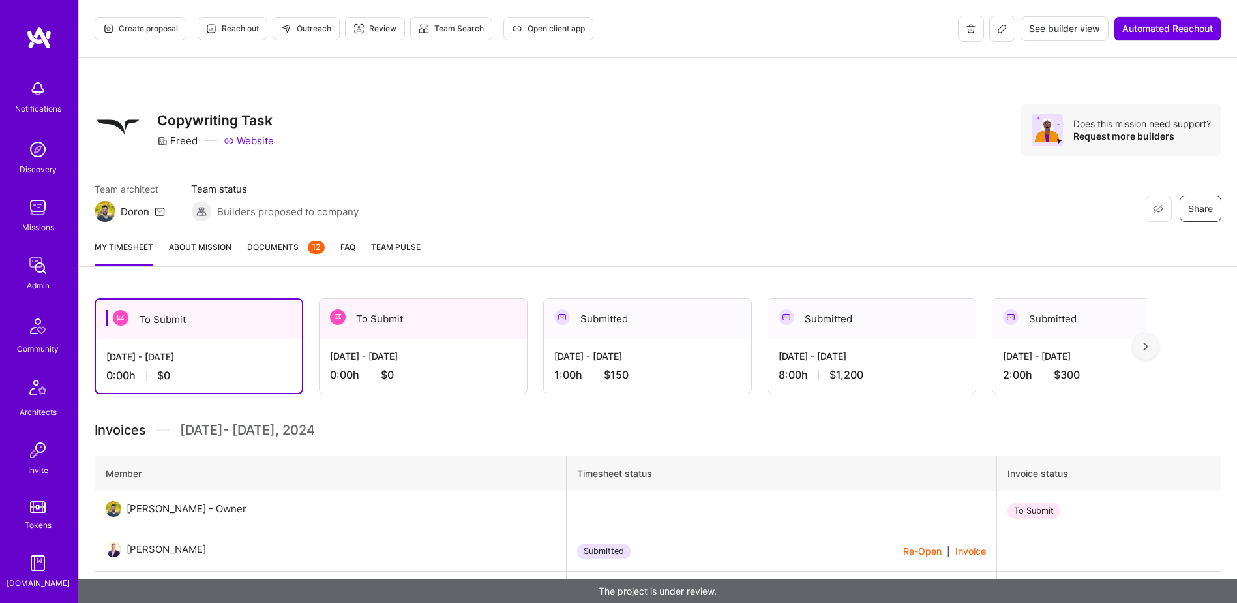
click at [308, 248] on div "12" at bounding box center [316, 247] width 17 height 13
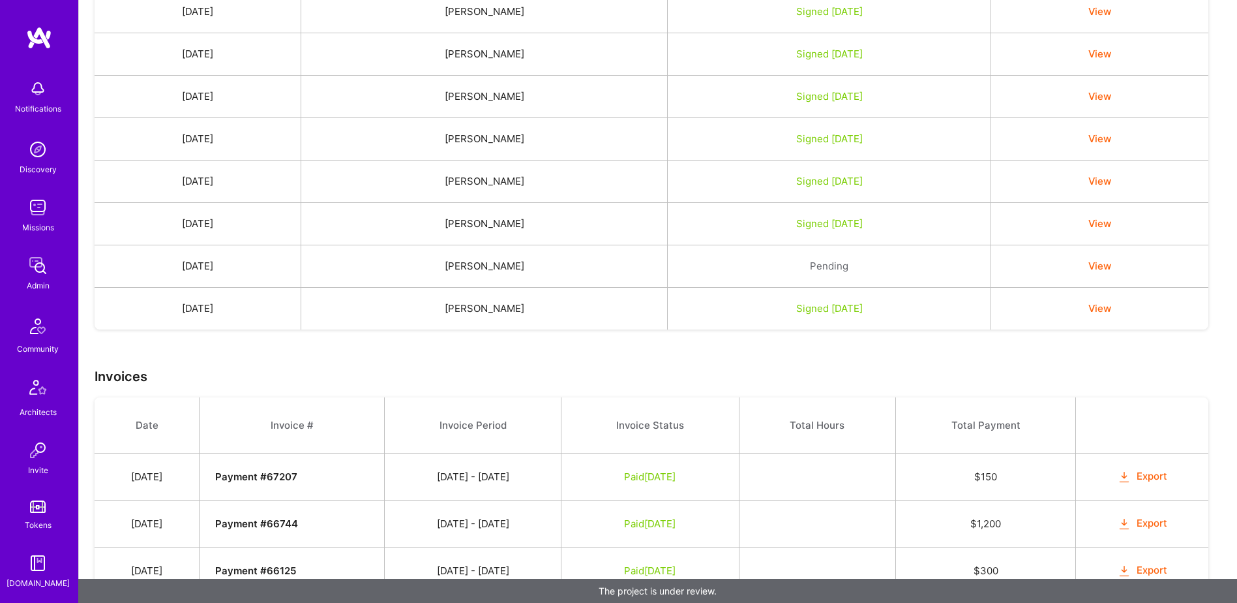
scroll to position [596, 0]
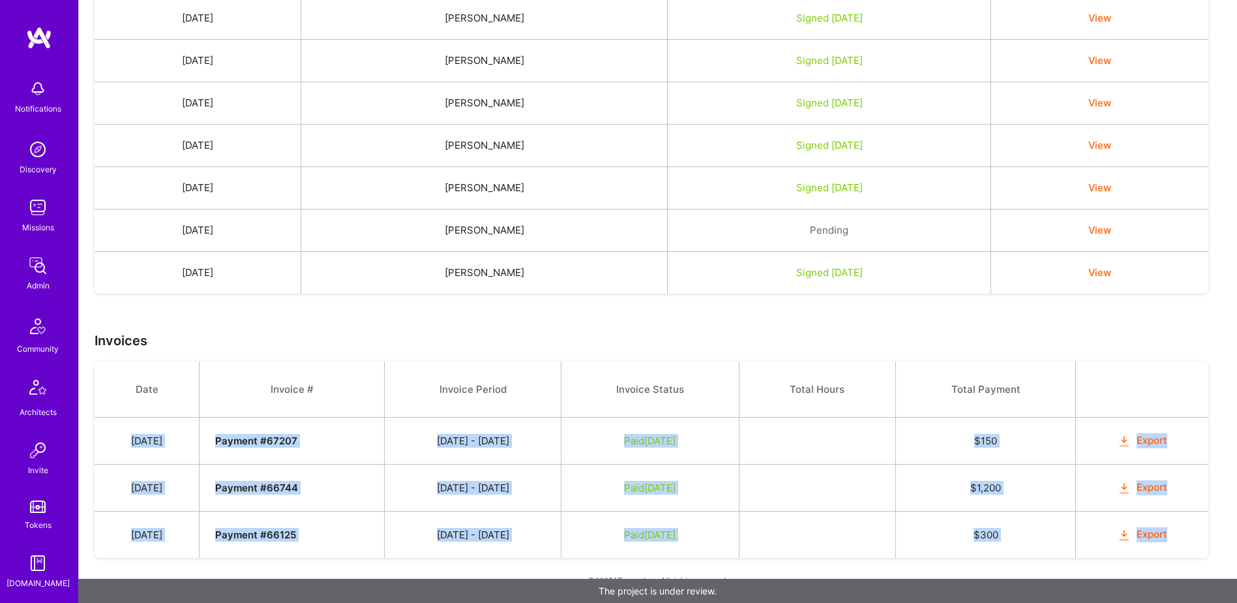
drag, startPoint x: 136, startPoint y: 439, endPoint x: 1182, endPoint y: 539, distance: 1050.5
click at [1182, 539] on tbody "Date Invoice # Invoice Period Invoice Status Total Hours Total Payment [DATE] P…" at bounding box center [652, 459] width 1114 height 196
copy tbody "[DATE] Payment # 67207 [DATE] - [DATE] Paid [DATE] $ 150 Export [DATE] Payment …"
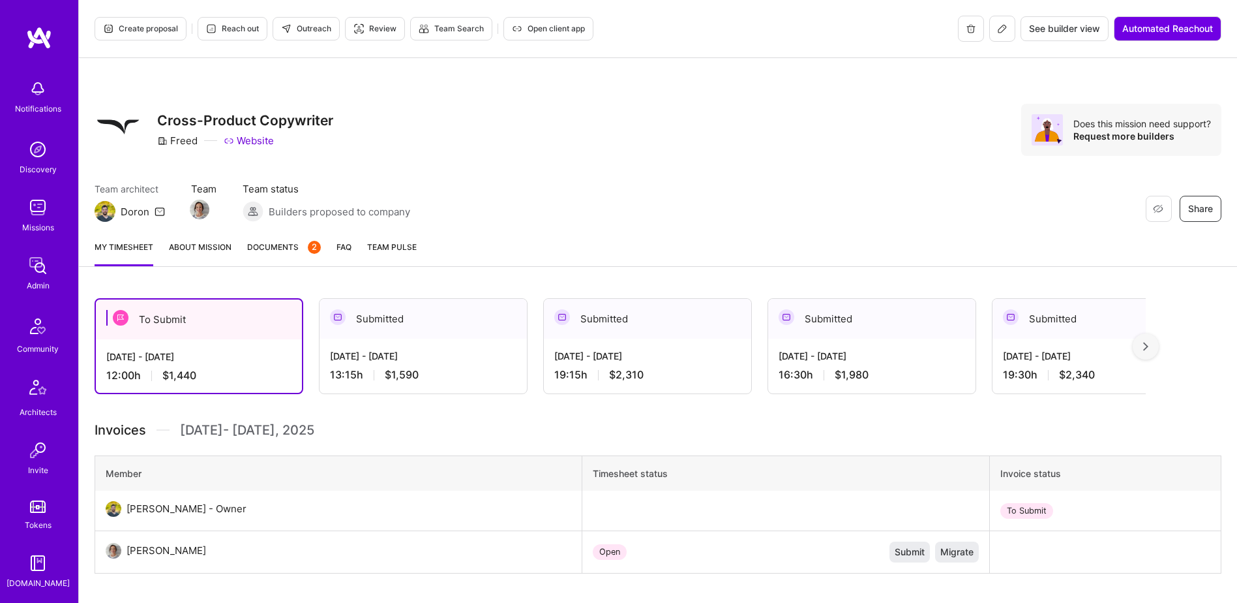
click at [297, 243] on span "Documents 2" at bounding box center [284, 247] width 74 height 14
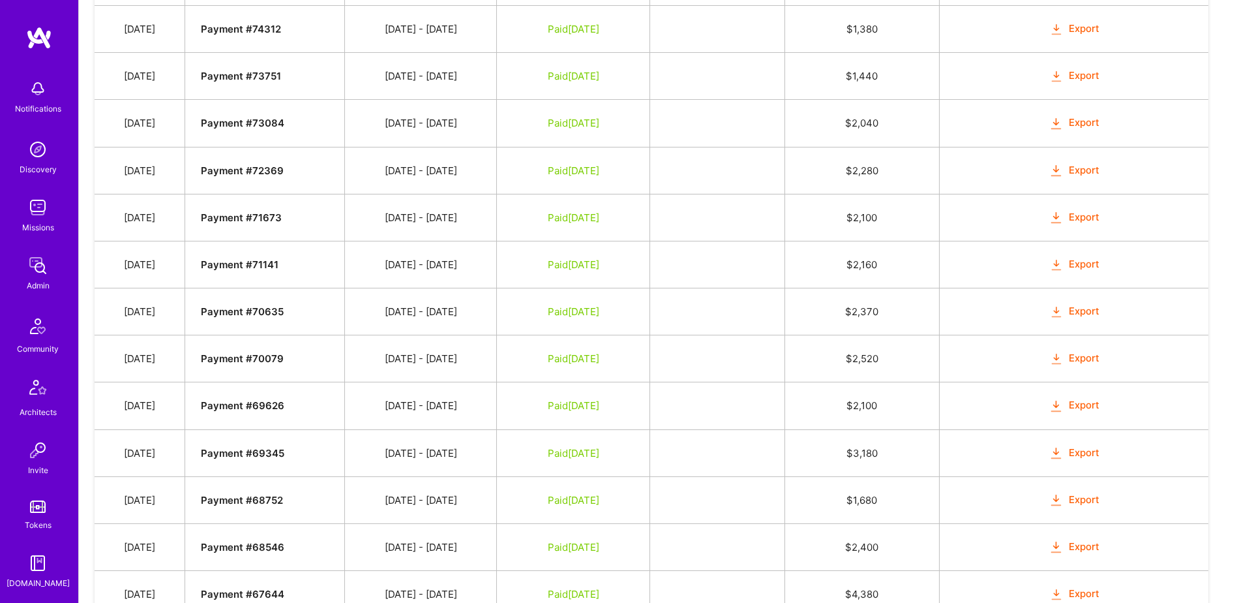
scroll to position [1017, 0]
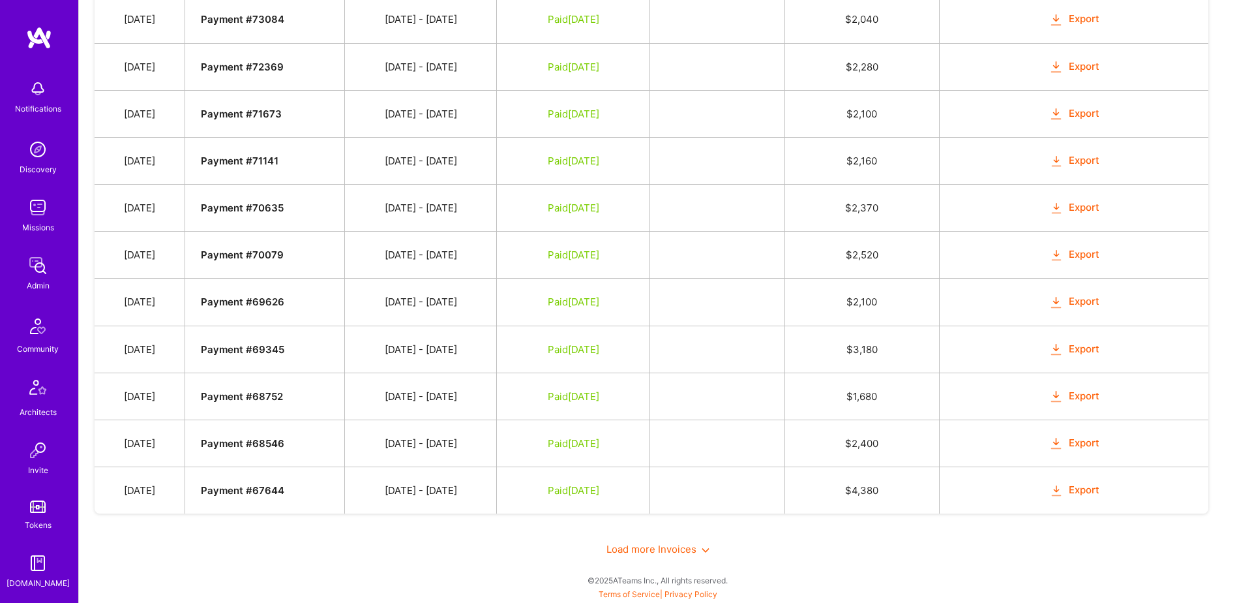
click at [650, 539] on div "Load more Invoices" at bounding box center [658, 548] width 1127 height 45
click at [652, 547] on span "Load more Invoices" at bounding box center [658, 549] width 103 height 12
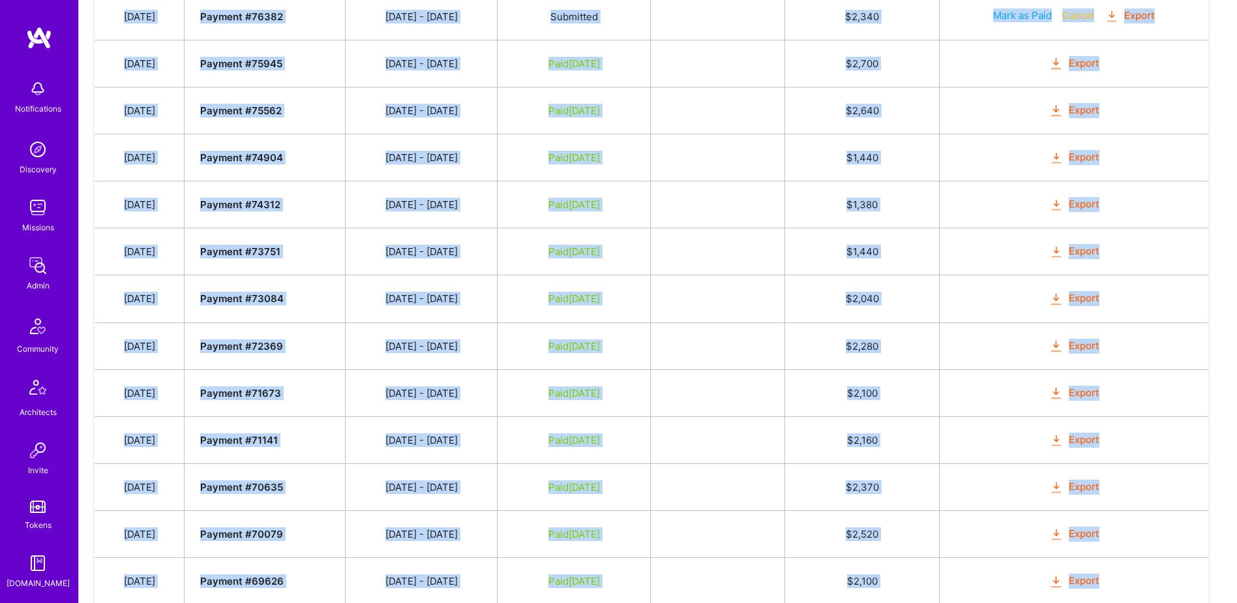
scroll to position [1067, 0]
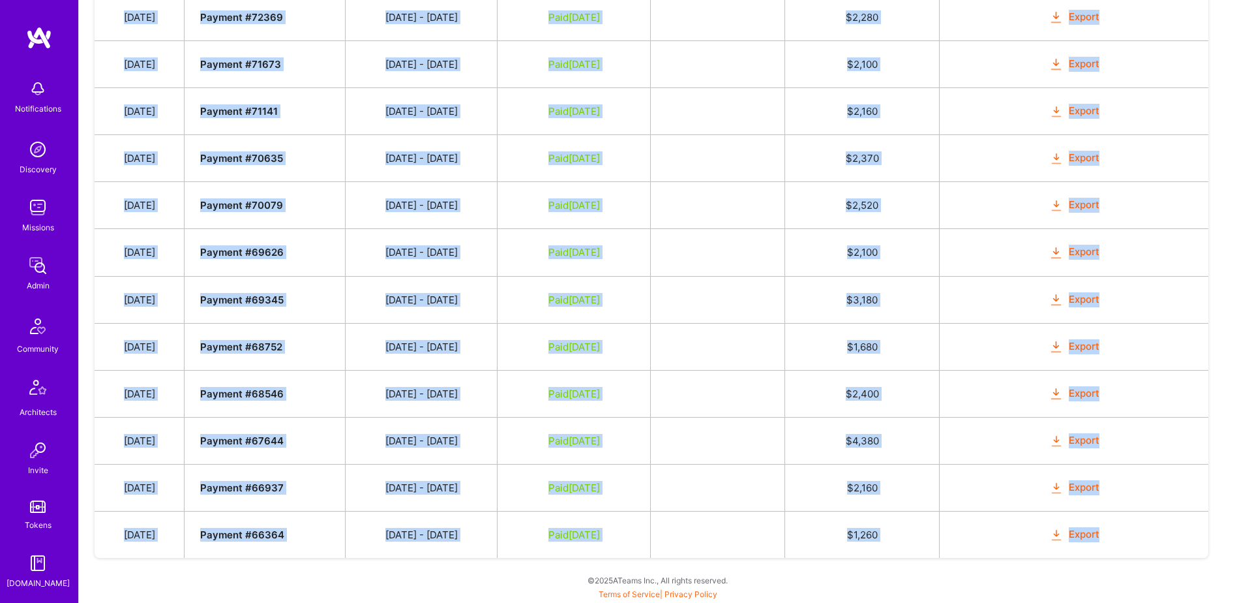
drag, startPoint x: 130, startPoint y: 195, endPoint x: 1130, endPoint y: 543, distance: 1058.7
click at [1130, 543] on tbody "Date Invoice # Invoice Period Invoice Status Total Hours Total Payment Oct 2, 2…" at bounding box center [652, 12] width 1114 height 1091
copy tbody "Oct 2, 2025 Payment # 78005 09/16 - 09/30/2025 Submitted $ 1,590 Mark as Paid C…"
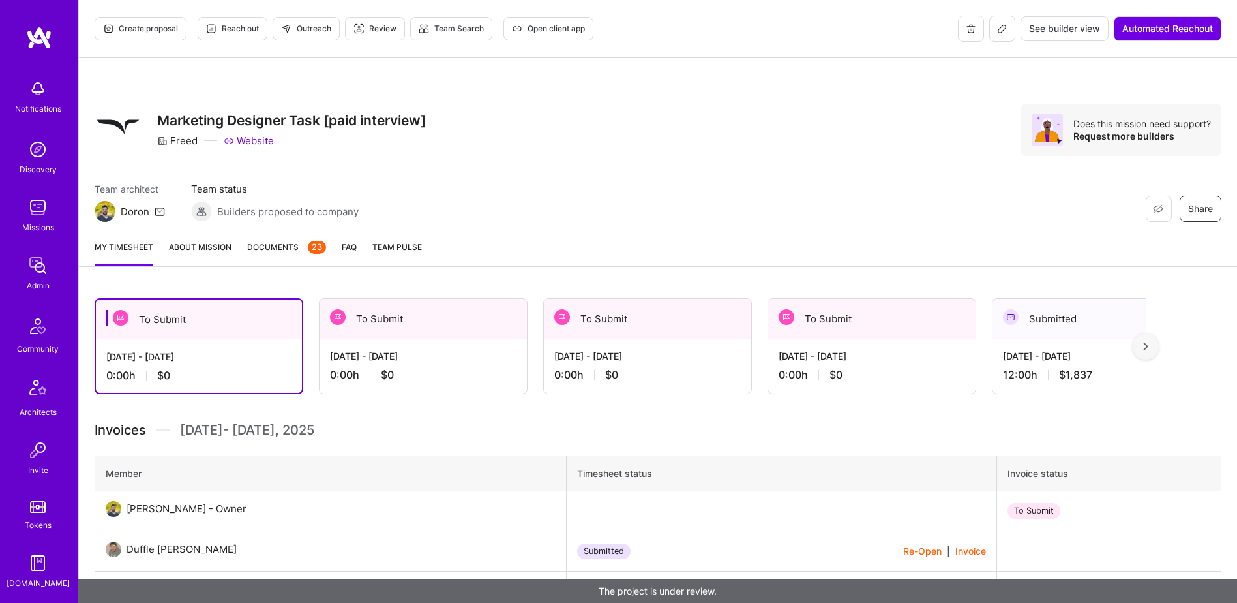
click at [272, 245] on span "Documents 23" at bounding box center [286, 247] width 79 height 14
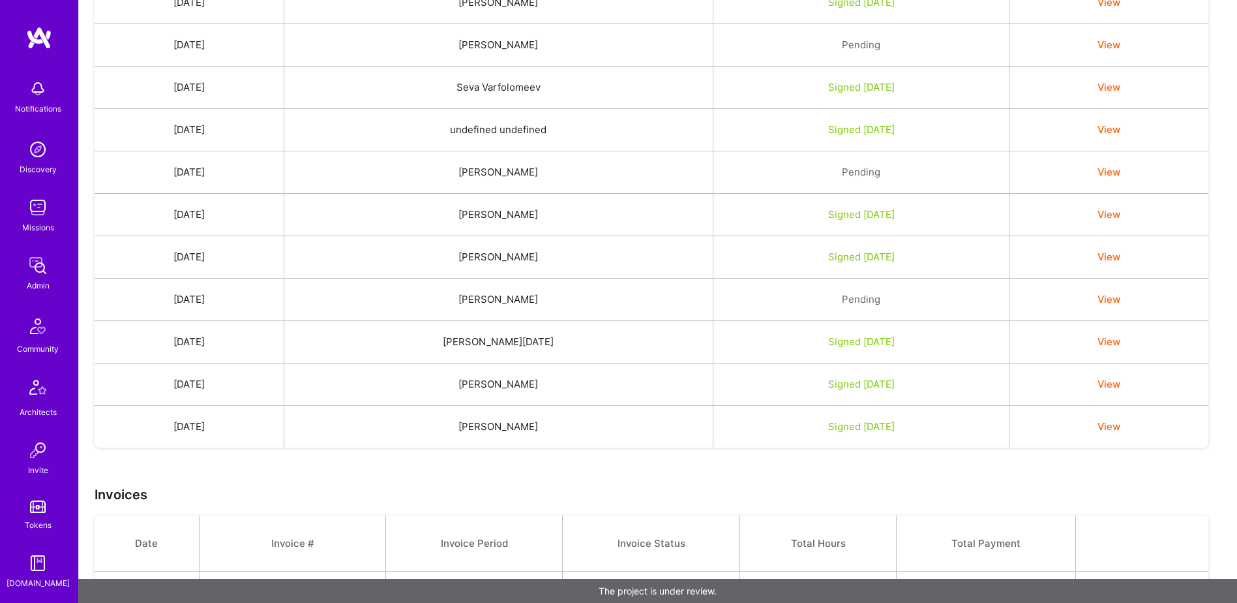
scroll to position [1063, 0]
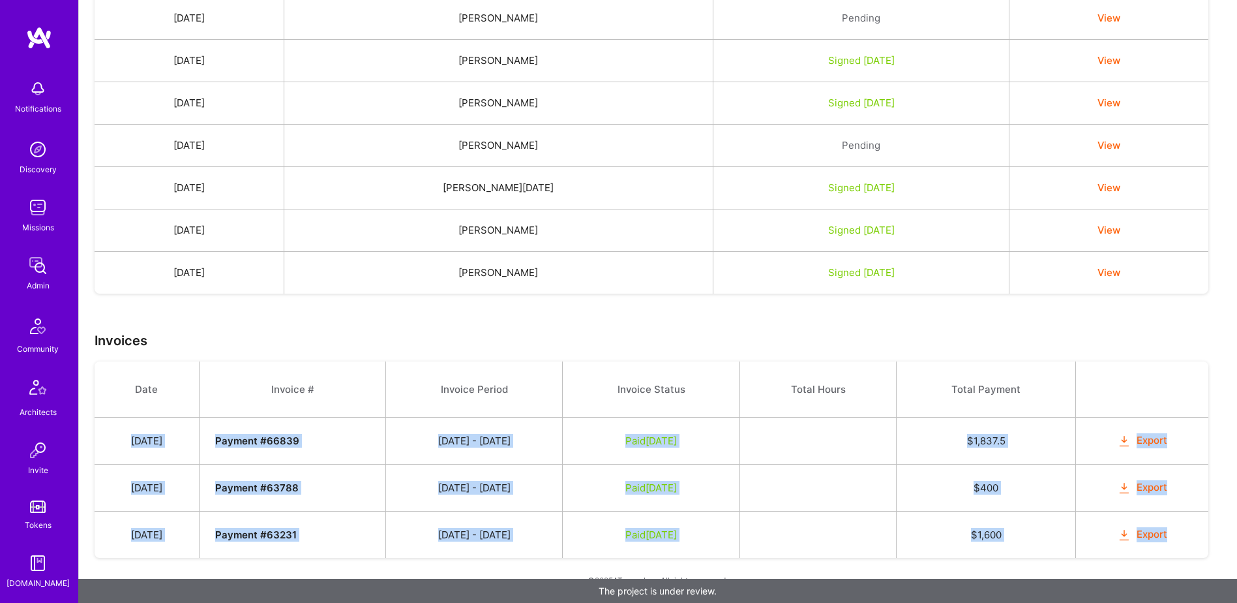
drag, startPoint x: 132, startPoint y: 436, endPoint x: 1176, endPoint y: 541, distance: 1049.0
click at [1176, 541] on tbody "Date Invoice # Invoice Period Invoice Status Total Hours Total Payment [DATE] P…" at bounding box center [652, 459] width 1114 height 196
drag, startPoint x: 1176, startPoint y: 541, endPoint x: 1178, endPoint y: 482, distance: 59.4
click at [1173, 482] on td "Export" at bounding box center [1142, 487] width 132 height 47
drag, startPoint x: 174, startPoint y: 449, endPoint x: 1191, endPoint y: 536, distance: 1020.7
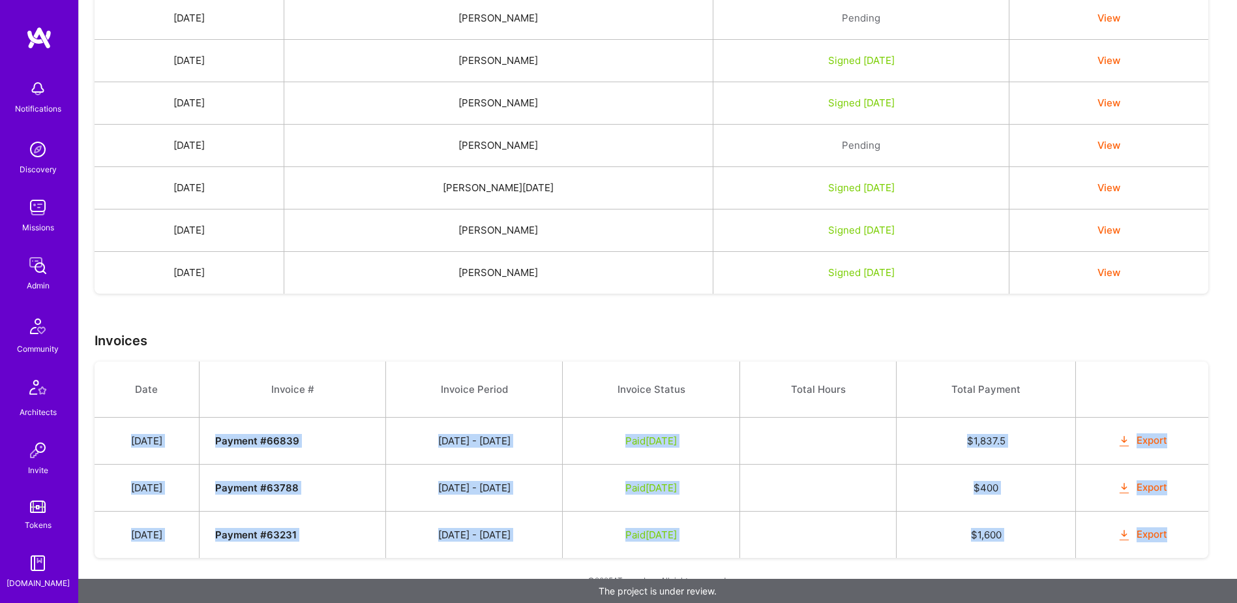
click at [1191, 536] on tbody "Date Invoice # Invoice Period Invoice Status Total Hours Total Payment [DATE] P…" at bounding box center [652, 459] width 1114 height 196
copy tbody "[DATE] Payment # 66839 [DATE] - [DATE] Paid [DATE] $ 1,837.5 Export [DATE] Paym…"
